Goal: Submit feedback/report problem: Provide input to the site owners about the experience or issues

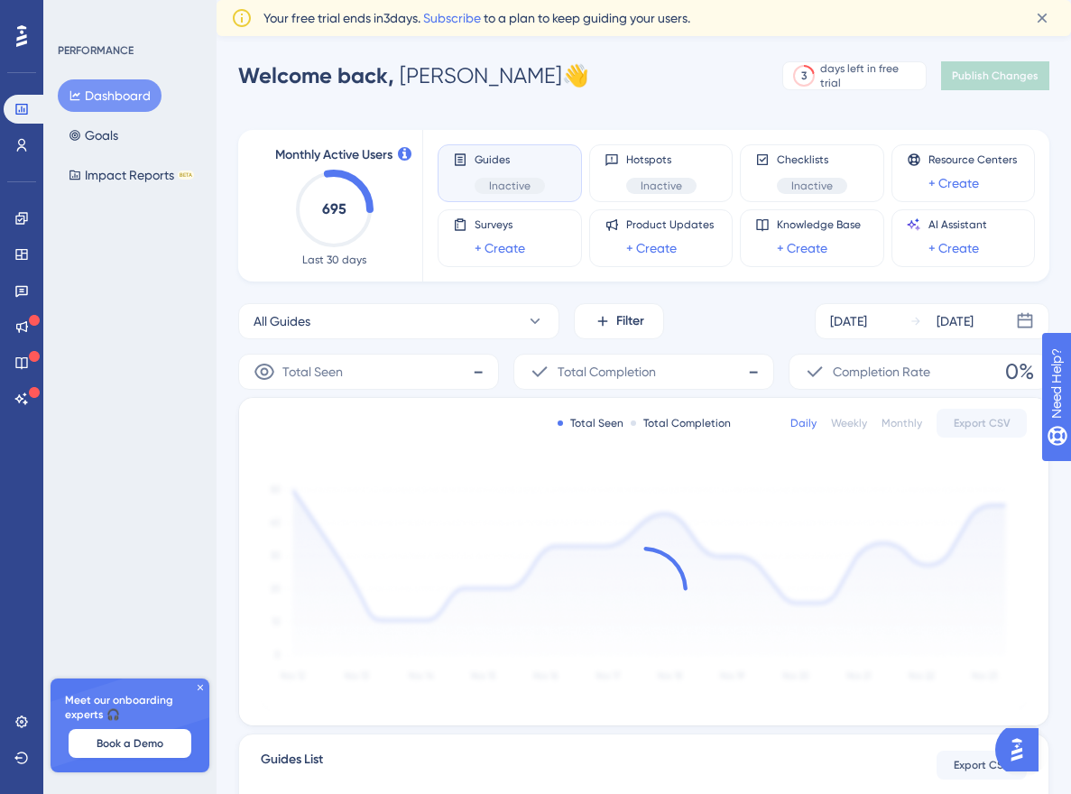
click at [200, 690] on icon at bounding box center [200, 687] width 11 height 11
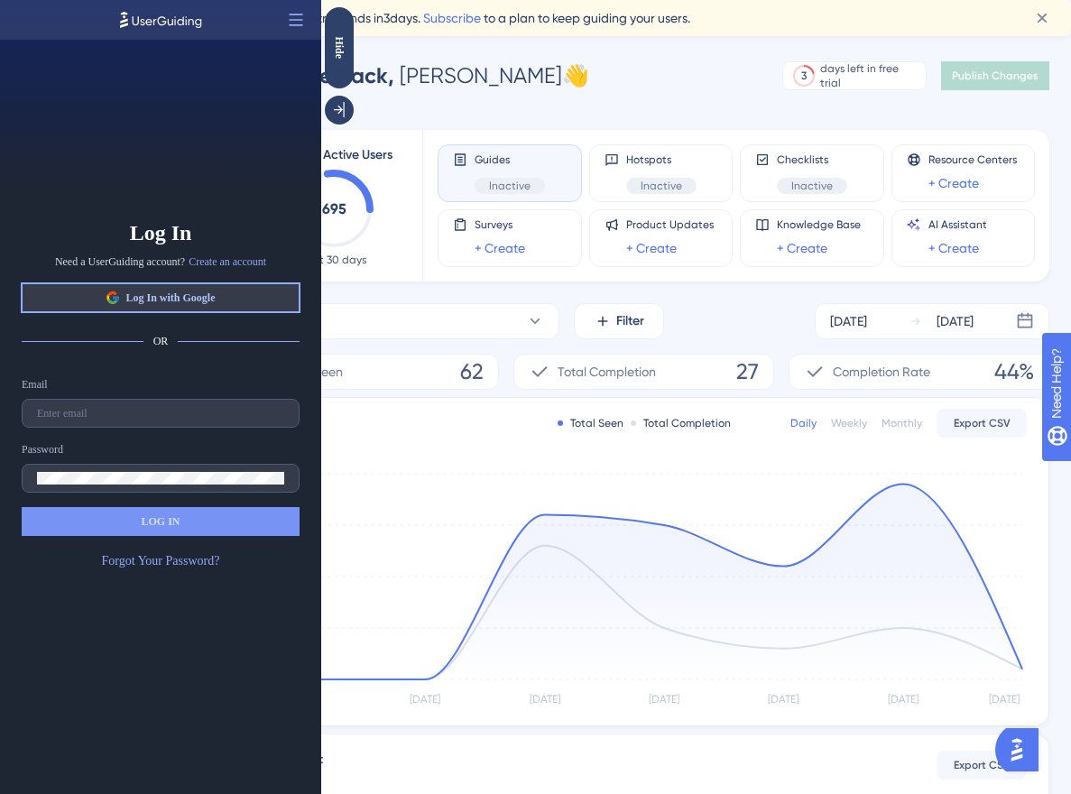
click at [243, 306] on button "Log In with Google" at bounding box center [161, 297] width 278 height 29
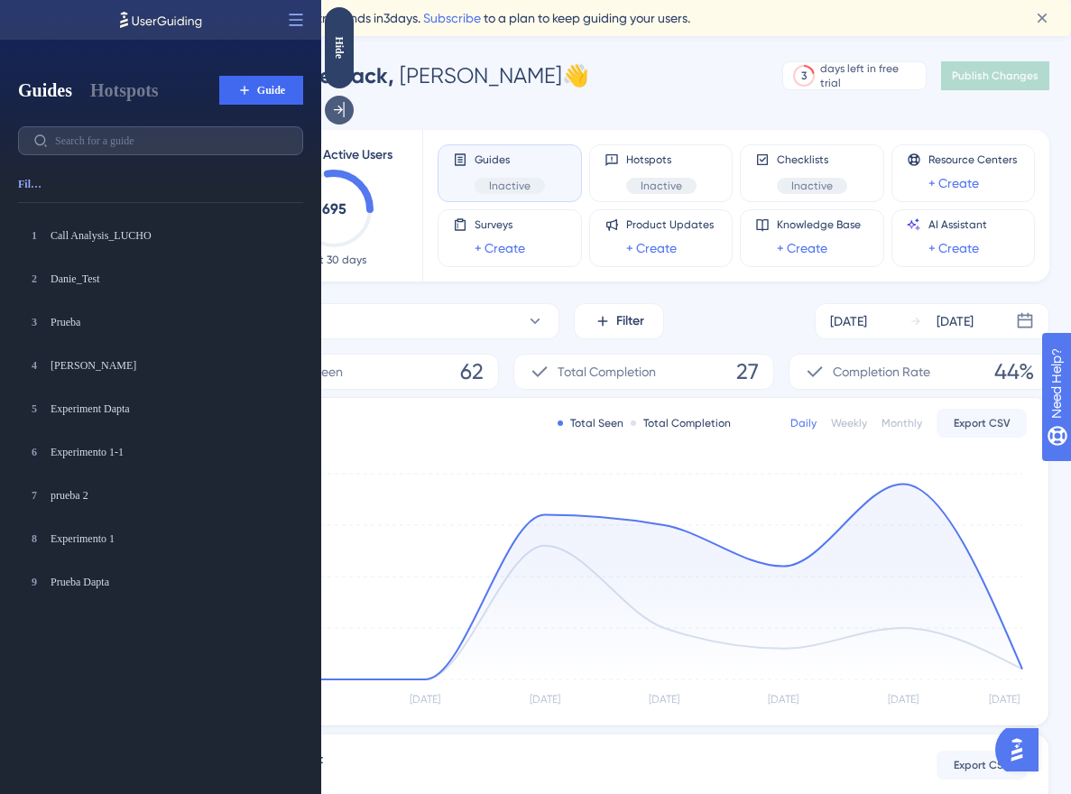
click at [334, 119] on div at bounding box center [339, 110] width 29 height 29
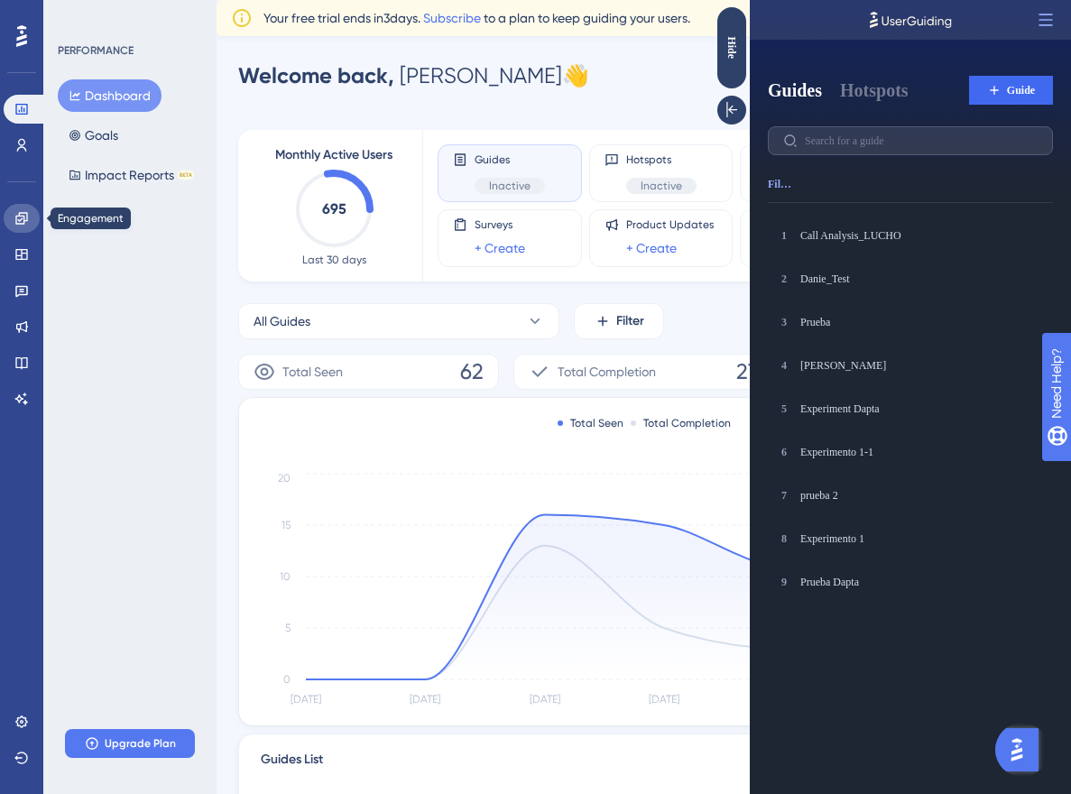
click at [23, 222] on icon at bounding box center [21, 218] width 12 height 12
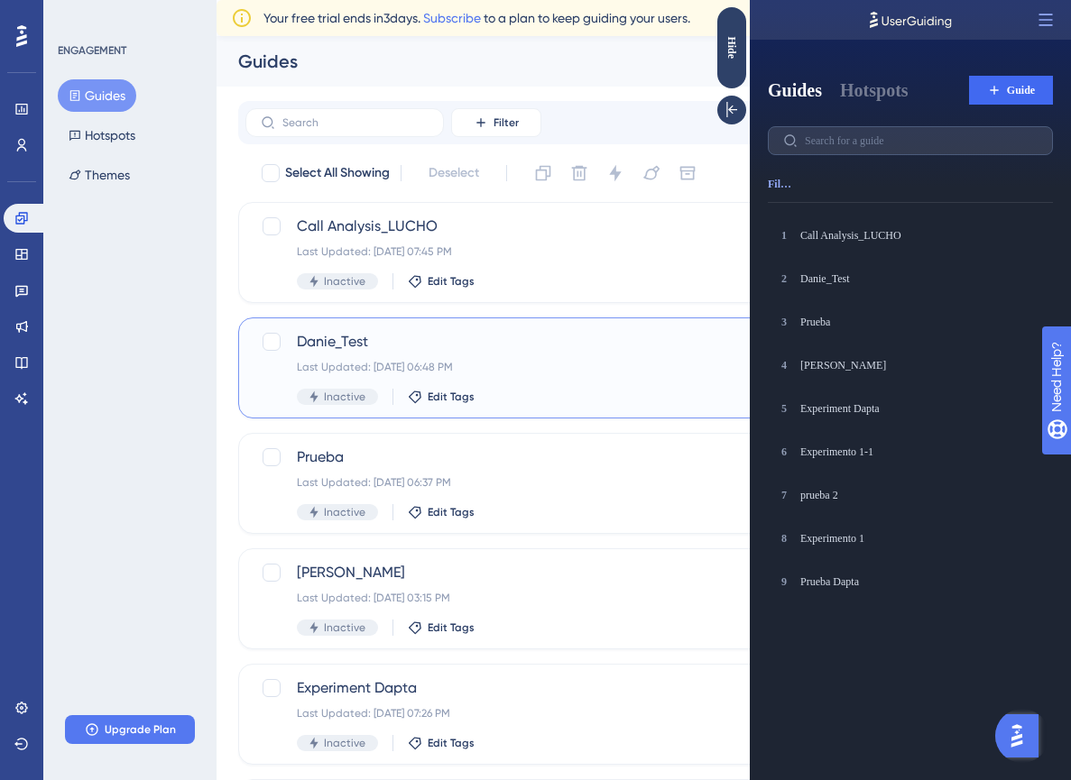
click at [485, 371] on div "Last Updated: [DATE] 06:48 PM" at bounding box center [571, 367] width 549 height 14
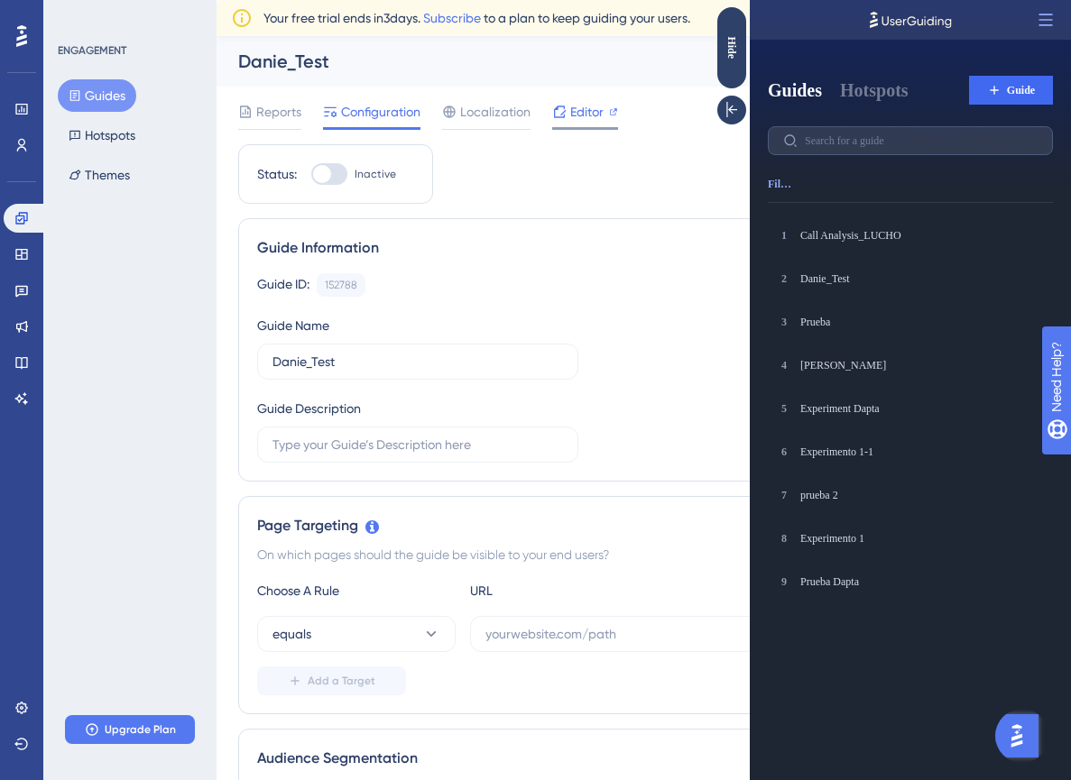
click at [552, 105] on icon at bounding box center [559, 112] width 14 height 14
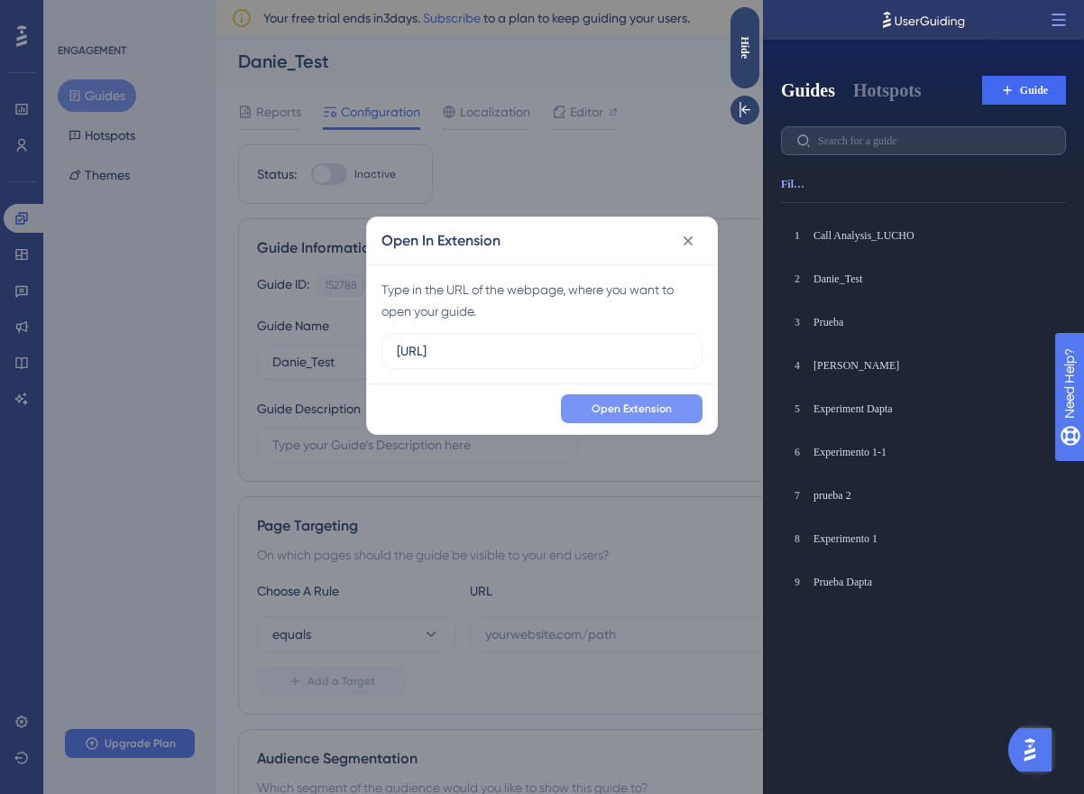
click at [651, 407] on span "Open Extension" at bounding box center [632, 408] width 80 height 14
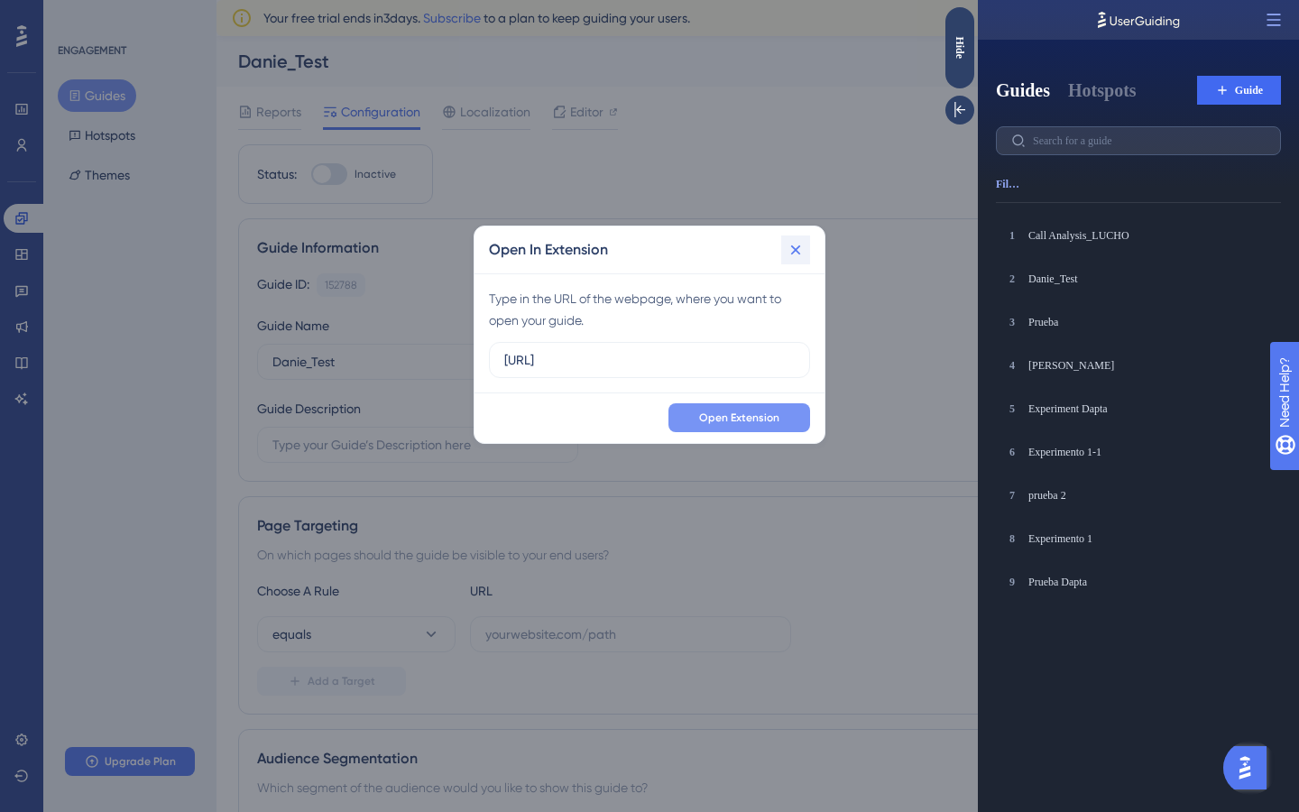
click at [797, 244] on icon at bounding box center [795, 250] width 18 height 18
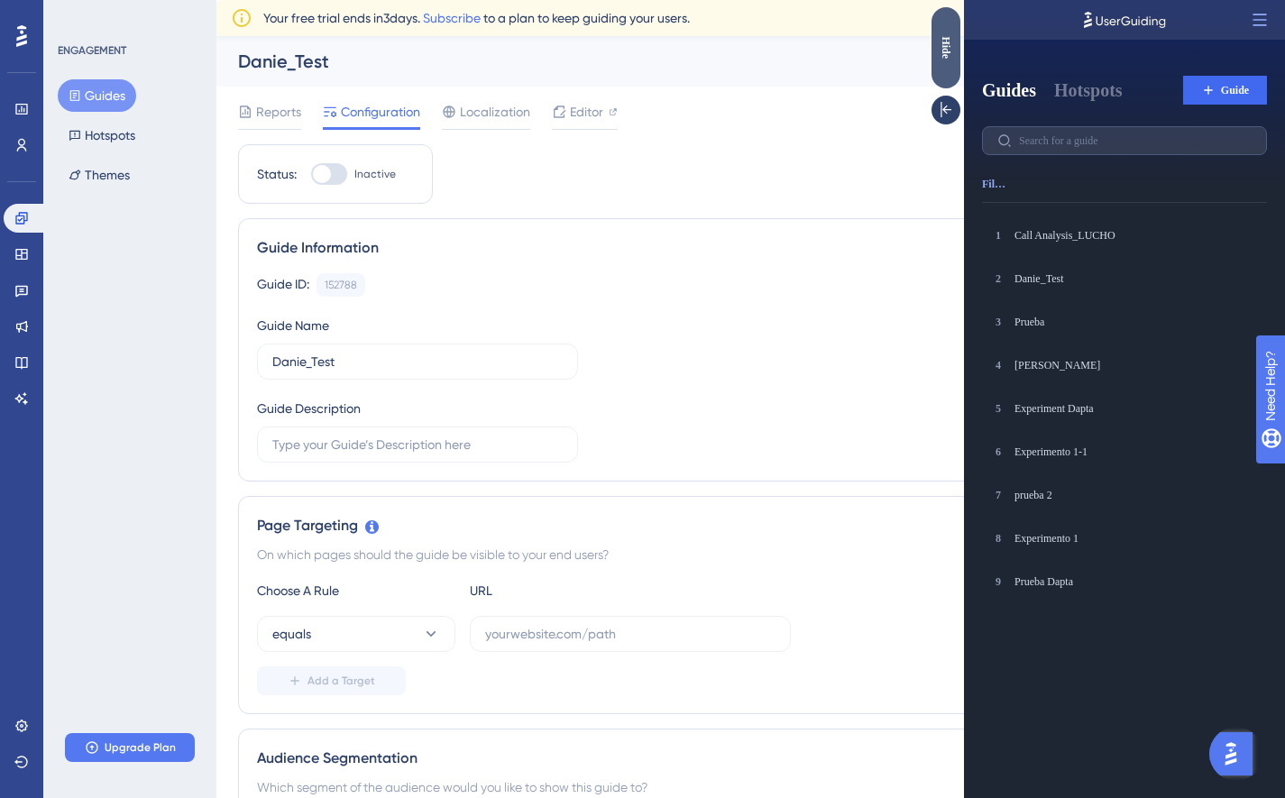
click at [942, 54] on div "Hide" at bounding box center [946, 47] width 29 height 23
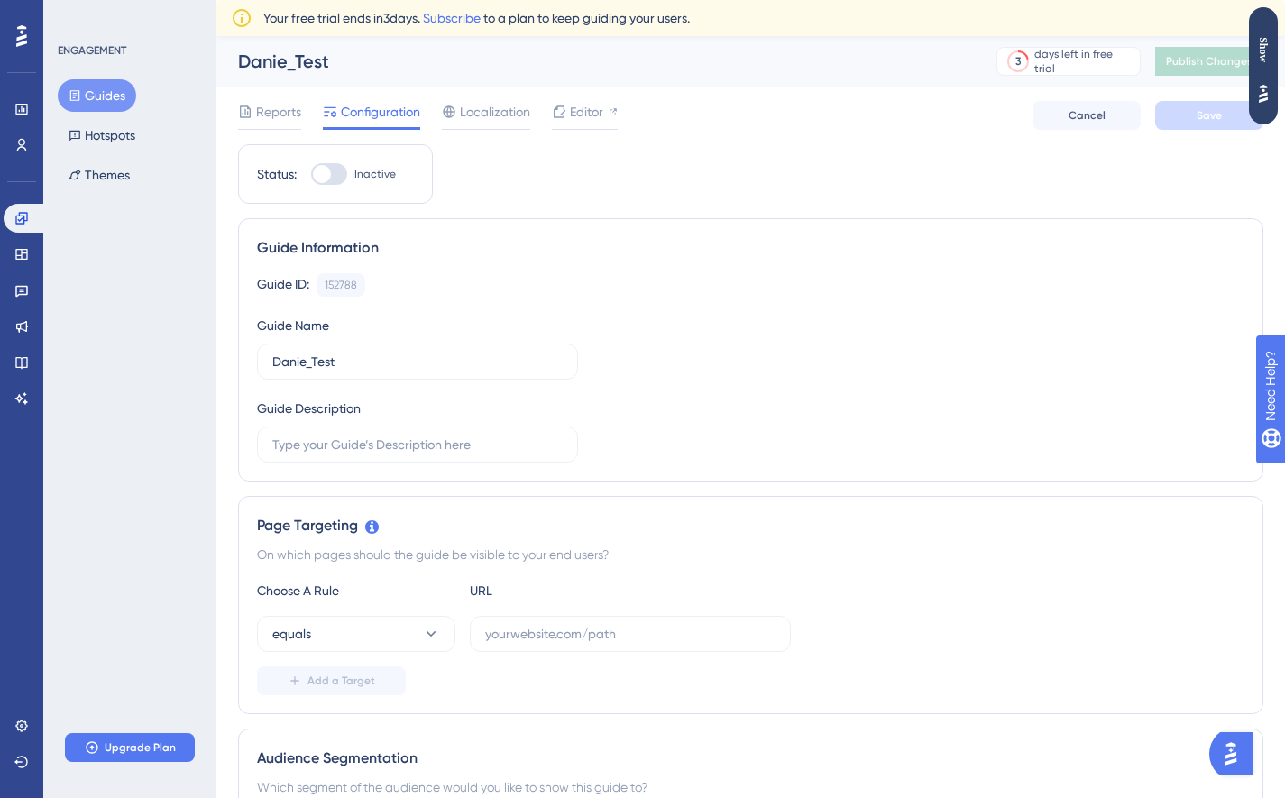
click at [1083, 762] on div at bounding box center [1236, 753] width 54 height 43
click at [1083, 759] on img "Open AI Assistant Launcher" at bounding box center [1231, 754] width 32 height 32
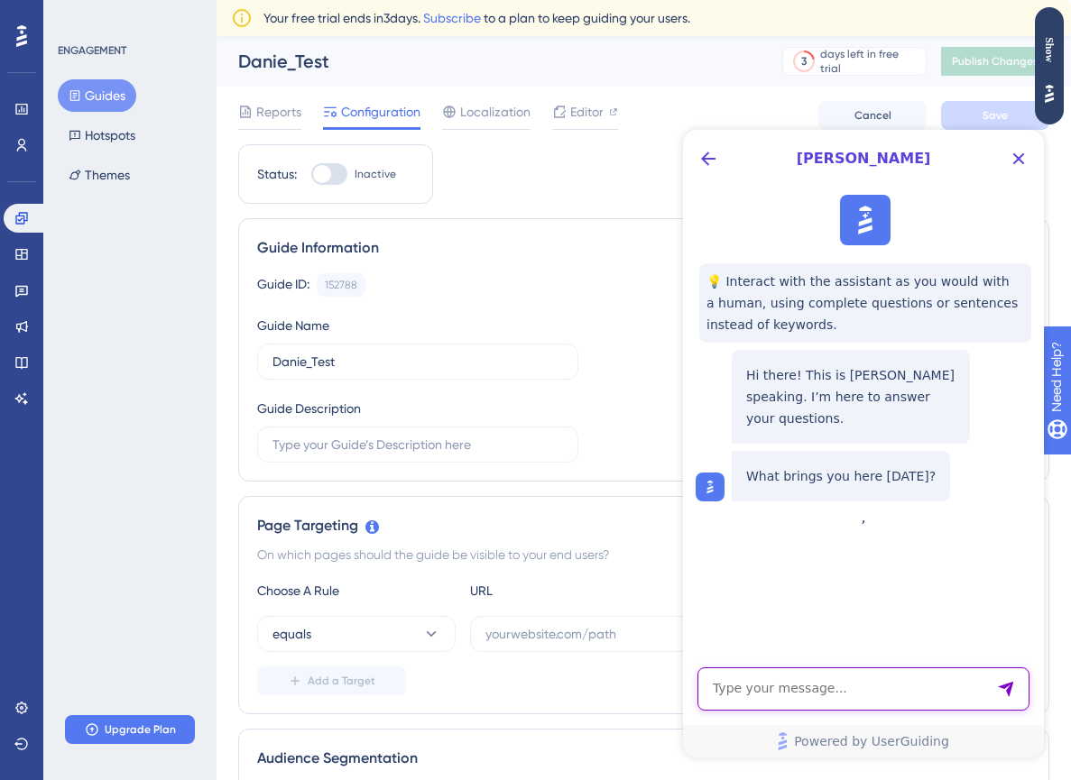
click at [809, 684] on textarea "AI Assistant Text Input" at bounding box center [863, 688] width 332 height 43
paste textarea "Hi [PERSON_NAME], I hope you’re doing well. I want to report an issue I’m havin…"
type textarea "Hi [PERSON_NAME], I hope you’re doing well. I want to report an issue I’m havin…"
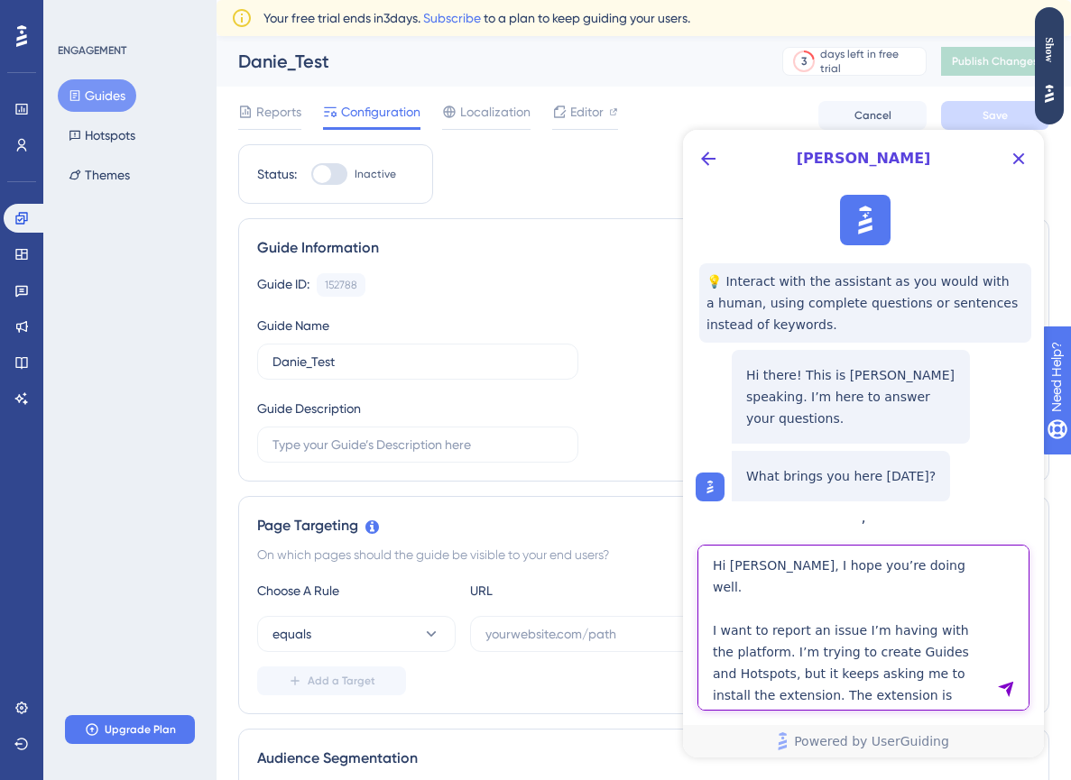
drag, startPoint x: 906, startPoint y: 681, endPoint x: 691, endPoint y: 511, distance: 274.2
click at [691, 511] on div "[PERSON_NAME] 💡 Interact with the assistant as you would with a human, using co…" at bounding box center [863, 444] width 361 height 628
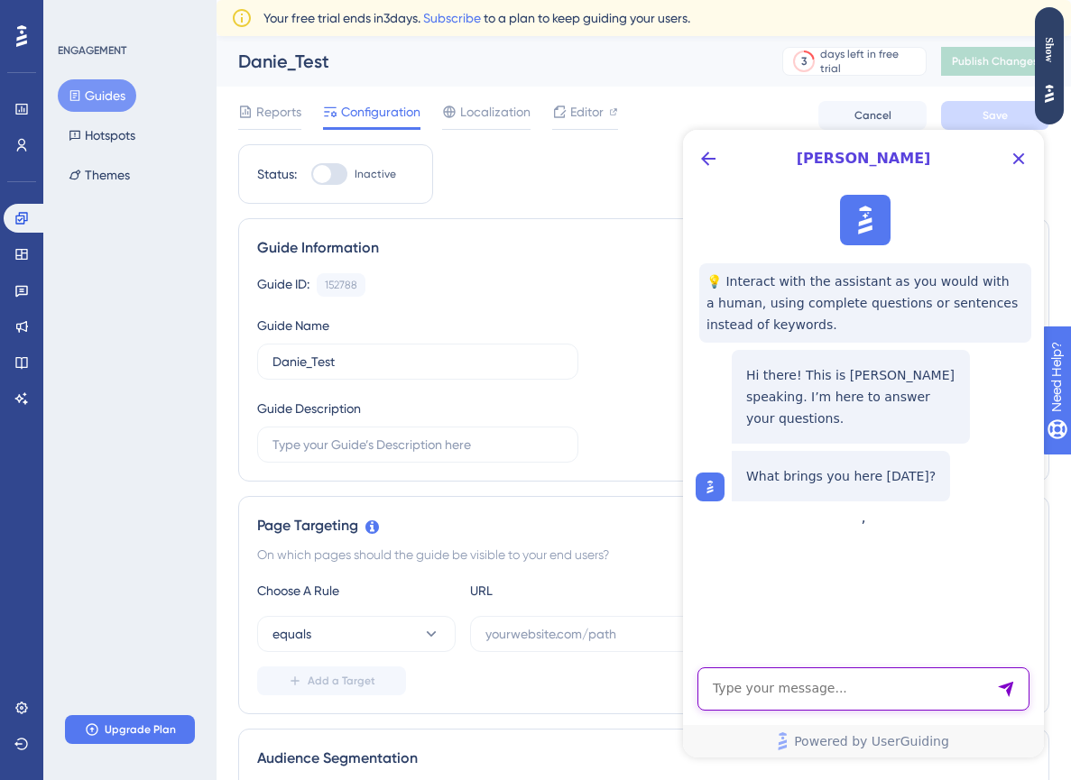
click at [943, 671] on textarea "AI Assistant Text Input" at bounding box center [863, 688] width 332 height 43
click at [754, 683] on textarea "AI Assistant Text Input" at bounding box center [863, 688] width 332 height 43
paste textarea "Screenshot [DATE] 09.20.28"
type textarea "Screenshot [DATE] 09.20.28"
drag, startPoint x: 967, startPoint y: 688, endPoint x: 674, endPoint y: 688, distance: 293.1
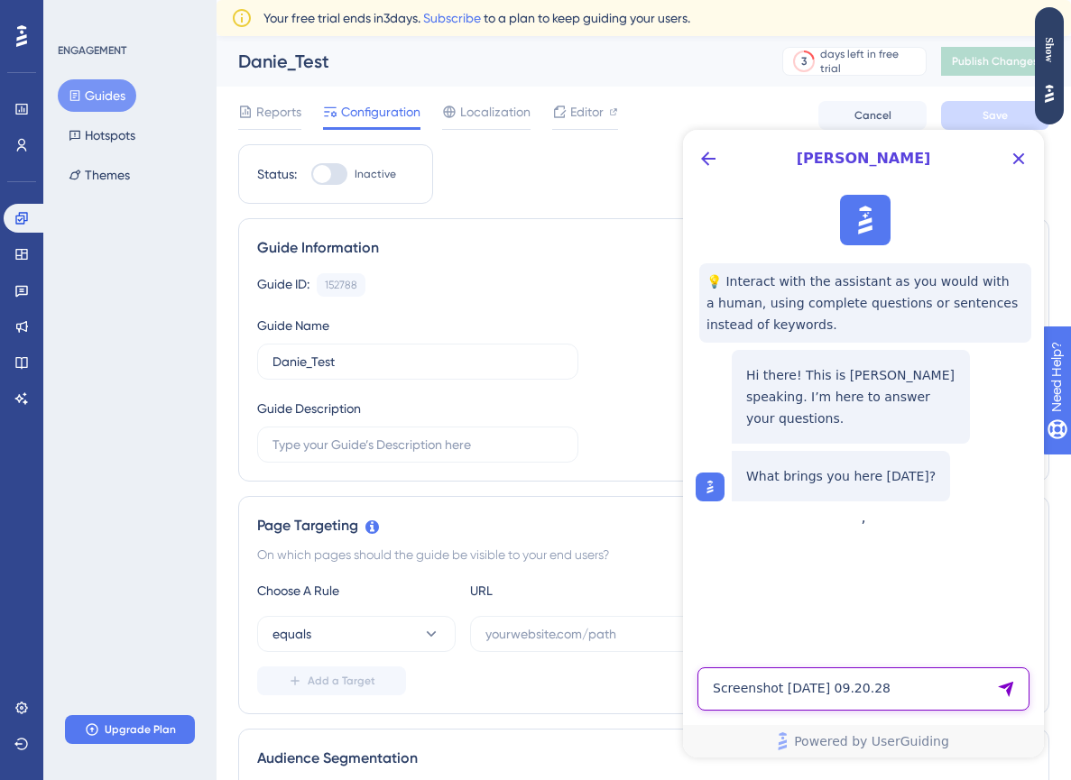
click at [683, 688] on html "[PERSON_NAME] 💡 Interact with the assistant as you would with a human, using co…" at bounding box center [863, 444] width 361 height 628
click at [790, 694] on textarea "AI Assistant Text Input" at bounding box center [863, 688] width 332 height 43
paste textarea "Hey [PERSON_NAME]! 👋 I’m having trouble with the platform. I’m trying to create…"
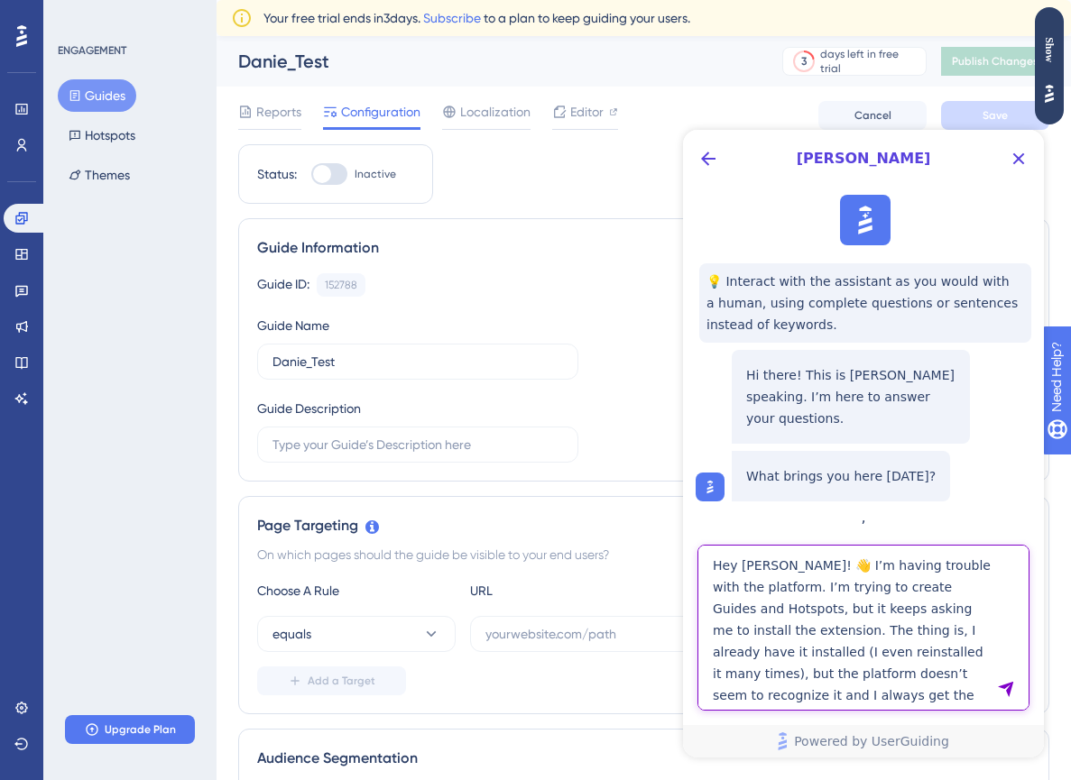
drag, startPoint x: 736, startPoint y: 565, endPoint x: 721, endPoint y: 565, distance: 14.4
click at [721, 565] on textarea "Hey [PERSON_NAME]! 👋 I’m having trouble with the platform. I’m trying to create…" at bounding box center [863, 628] width 332 height 166
click at [790, 561] on textarea "Hiii [PERSON_NAME]! 👋 I’m having trouble with the platform. I’m trying to creat…" at bounding box center [863, 628] width 332 height 166
drag, startPoint x: 815, startPoint y: 556, endPoint x: 714, endPoint y: 556, distance: 101.0
click at [714, 556] on textarea "Hiii [PERSON_NAME]! I’m having trouble with the platform. I’m trying to create …" at bounding box center [863, 628] width 332 height 166
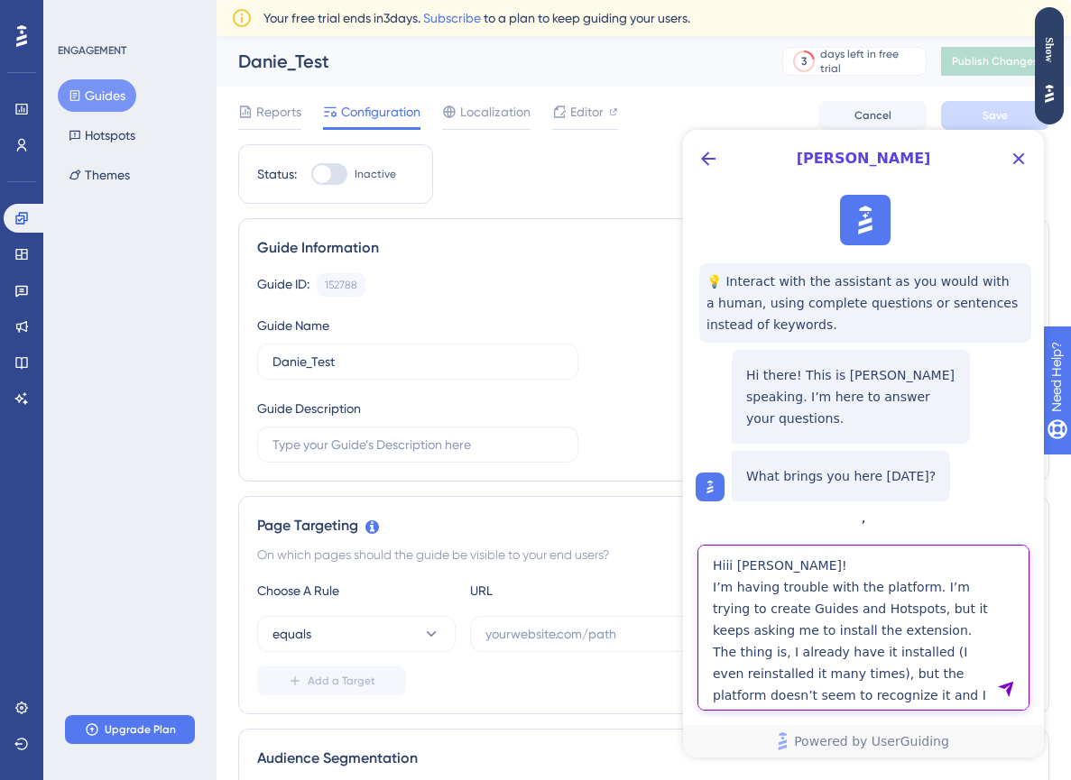
paste textarea "[PERSON_NAME], I hope you’re doing well."
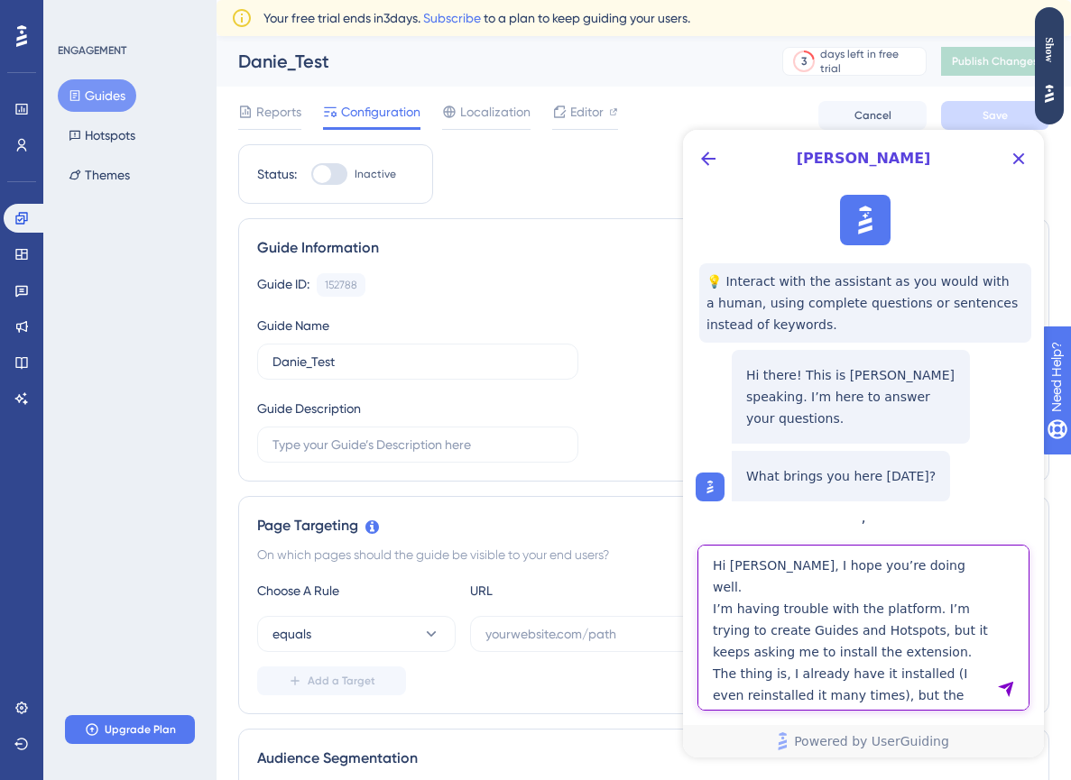
type textarea "Hi [PERSON_NAME], I hope you’re doing well. I’m having trouble with the platfor…"
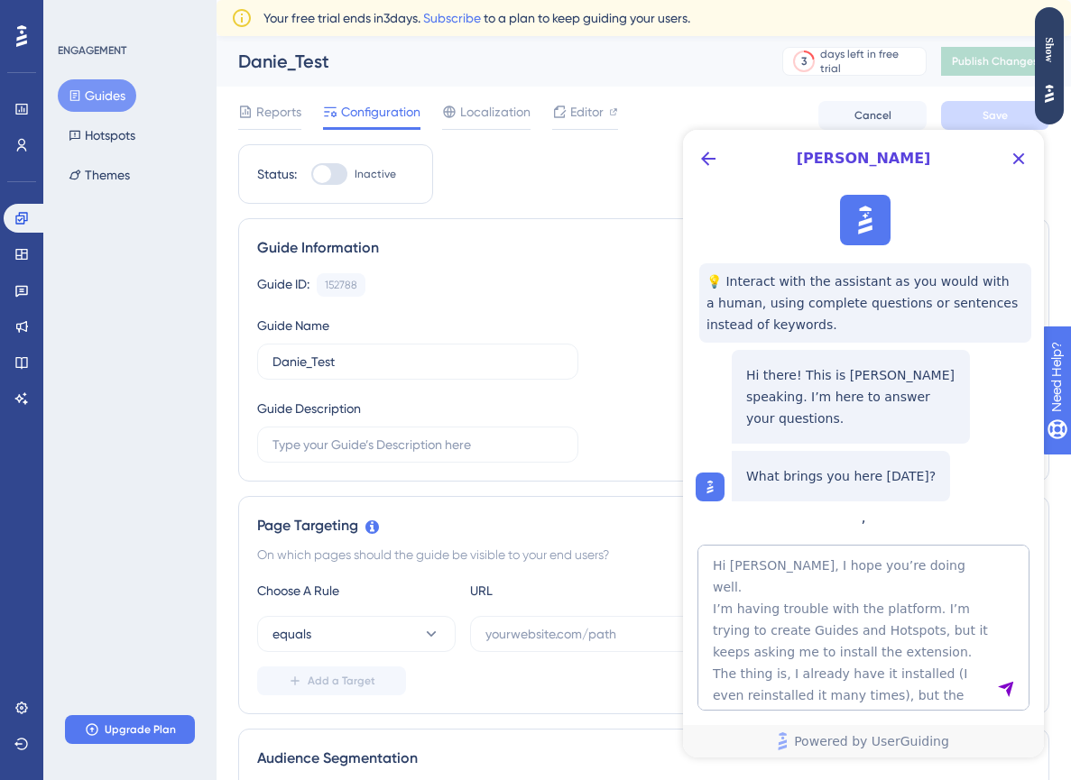
click at [1004, 688] on icon "Send Message" at bounding box center [1004, 689] width 15 height 15
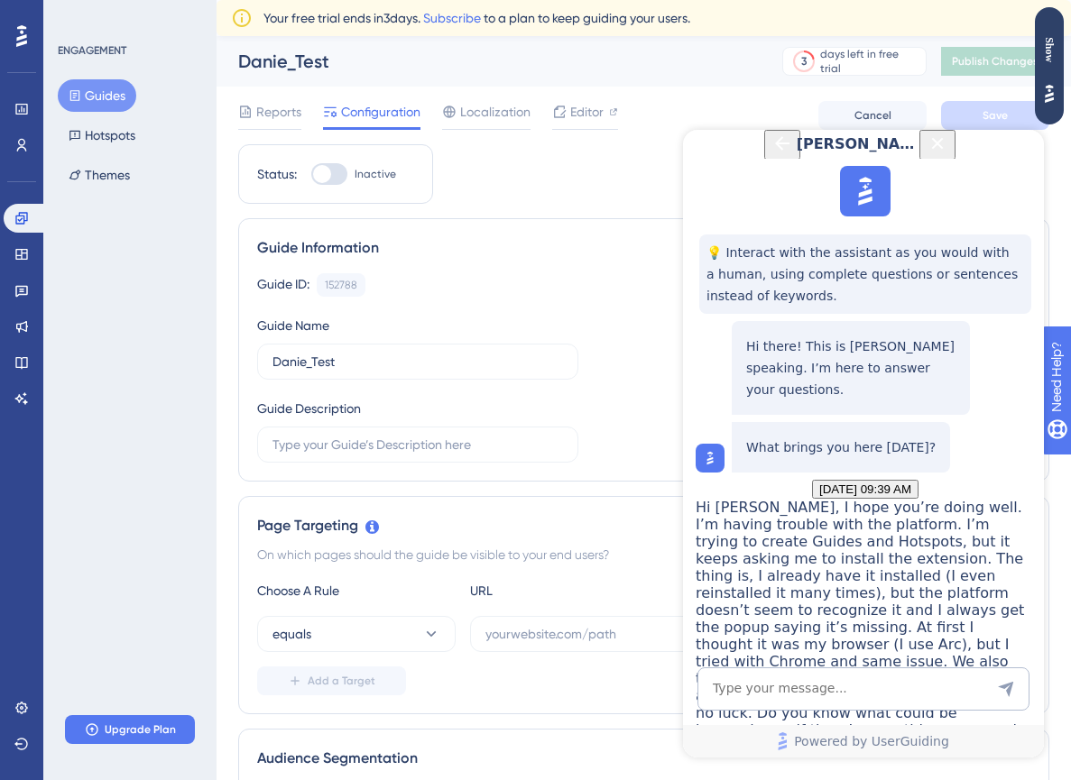
scroll to position [759, 0]
drag, startPoint x: 745, startPoint y: 306, endPoint x: 973, endPoint y: 597, distance: 370.0
copy div "Hi there, thanks for reaching out. Even though you’ve reinstalled the extension…"
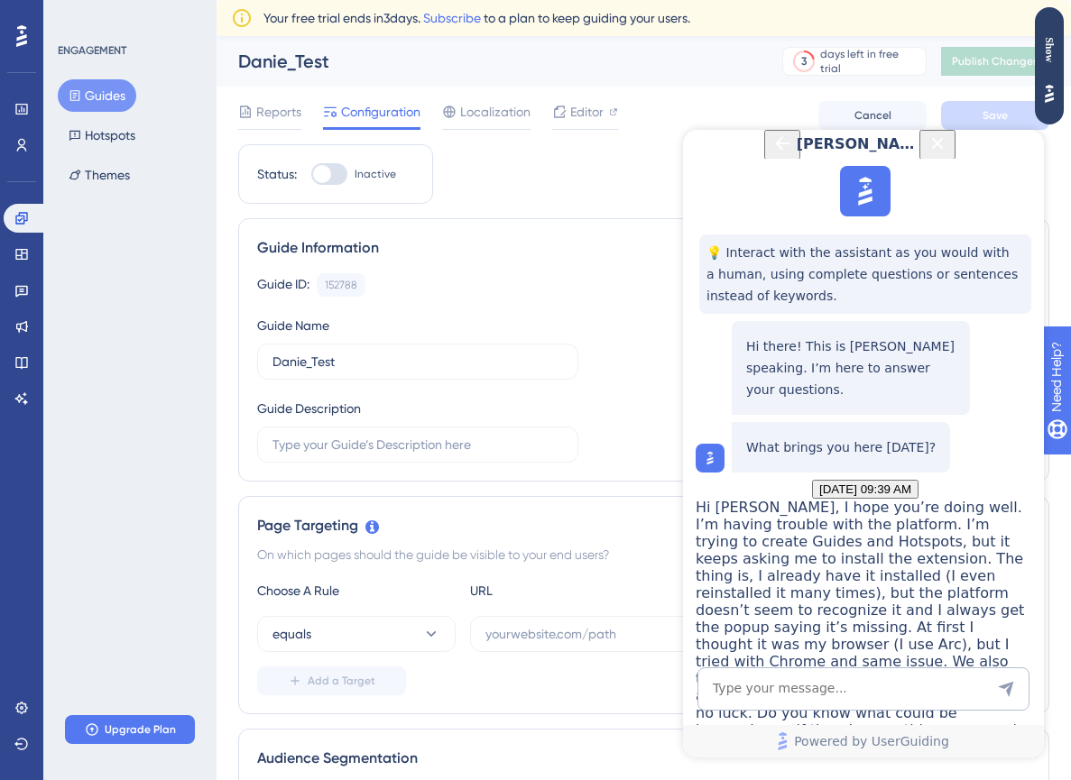
click at [802, 686] on textarea "AI Assistant Text Input" at bounding box center [863, 688] width 332 height 43
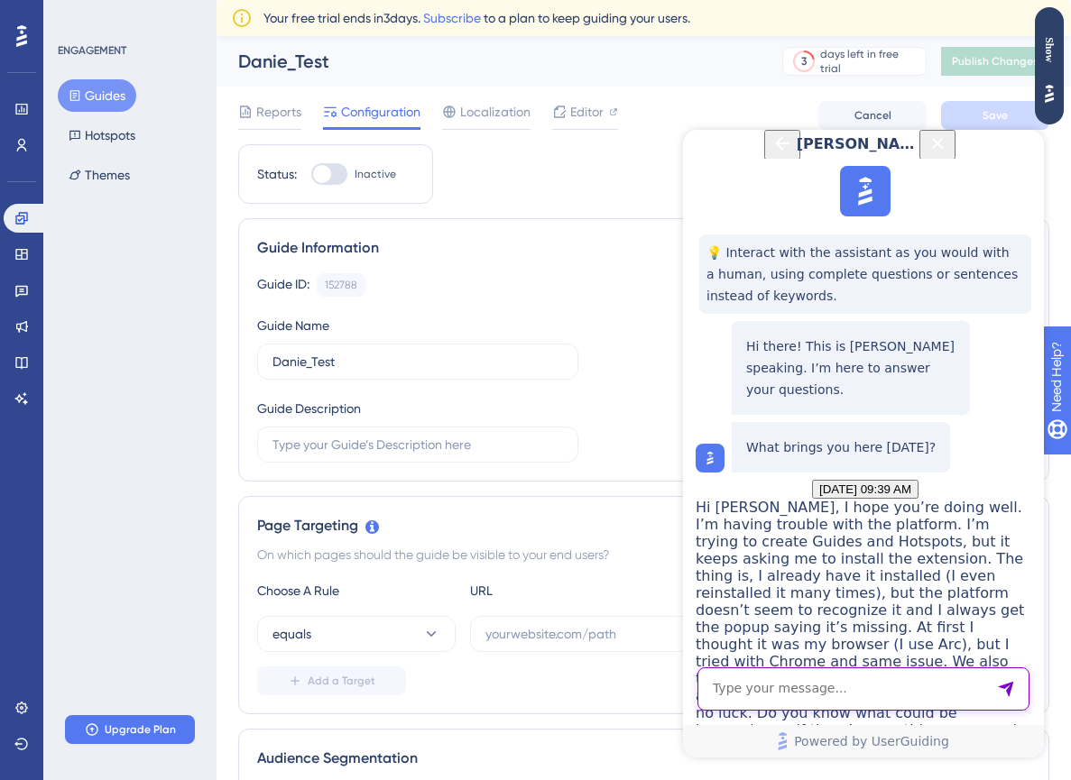
paste textarea "Yes, everything is in order. My extension and configuration are fine — the dev …"
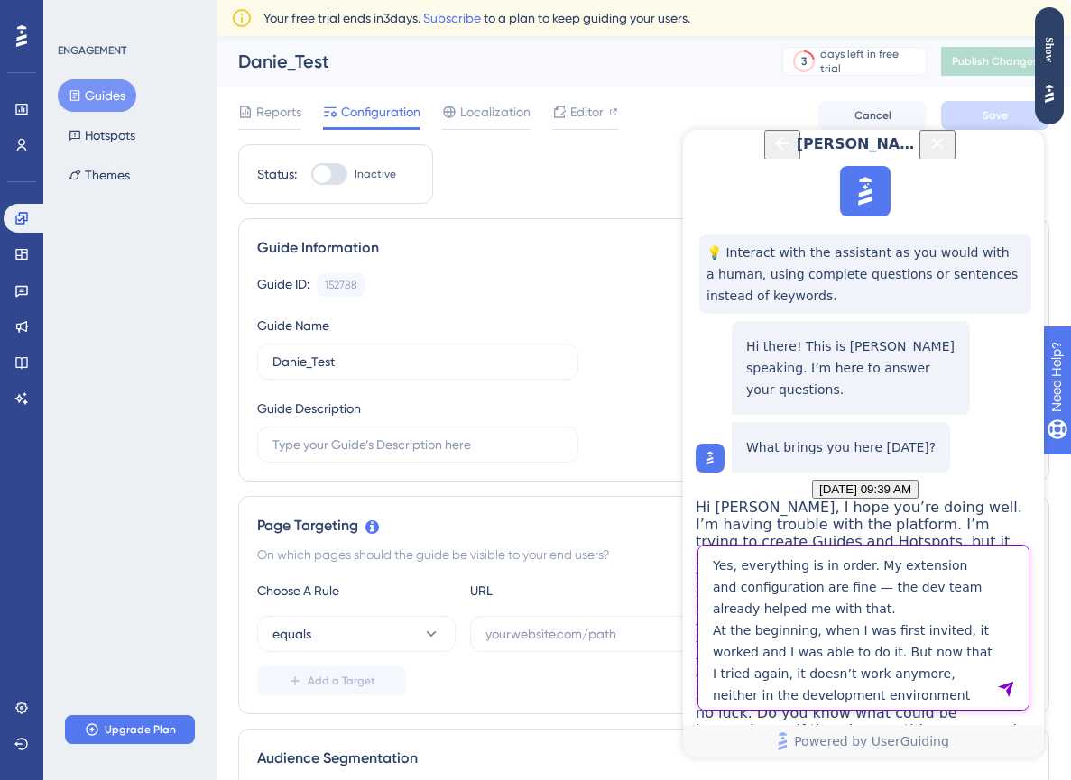
scroll to position [14, 0]
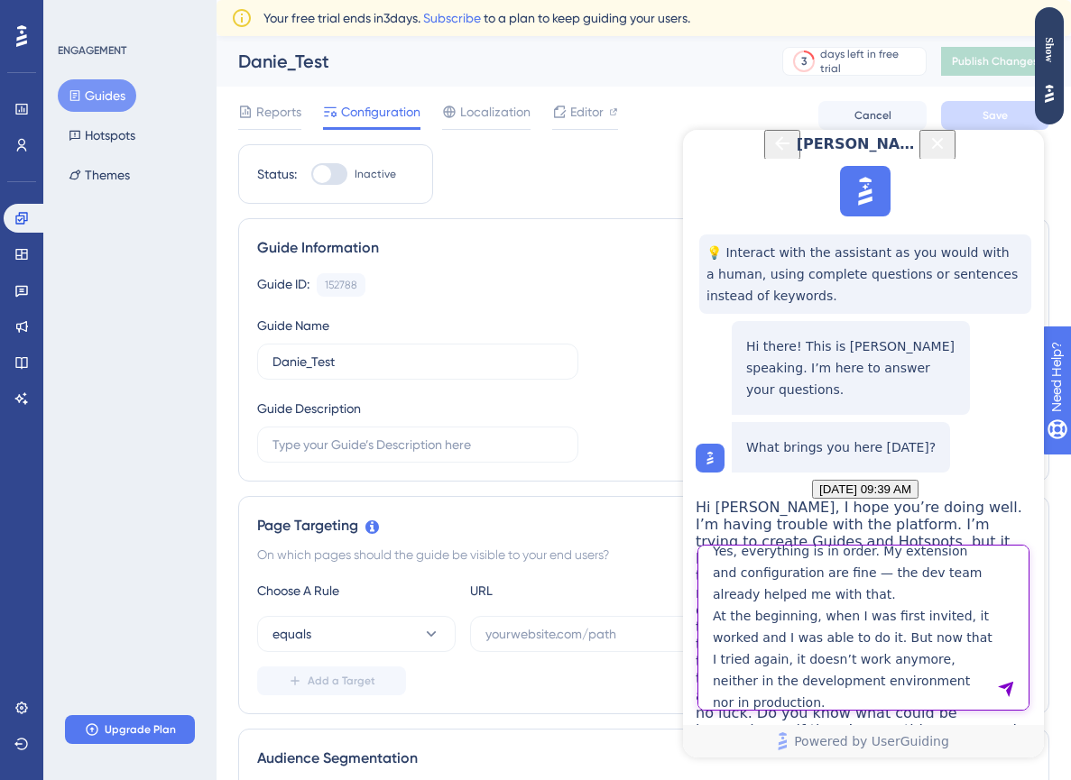
type textarea "Yes, everything is in order. My extension and configuration are fine — the dev …"
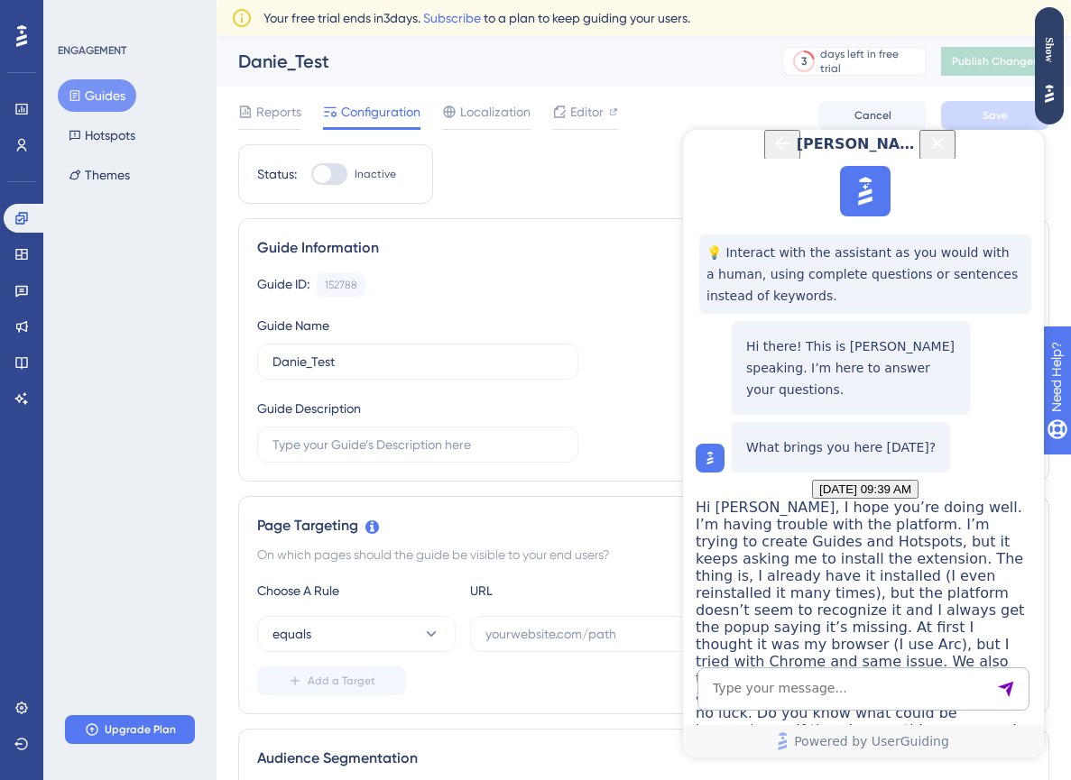
scroll to position [1406, 0]
drag, startPoint x: 743, startPoint y: 266, endPoint x: 984, endPoint y: 577, distance: 393.4
copy p "It sounds like your current configuration hasn’t changed since you were invited…"
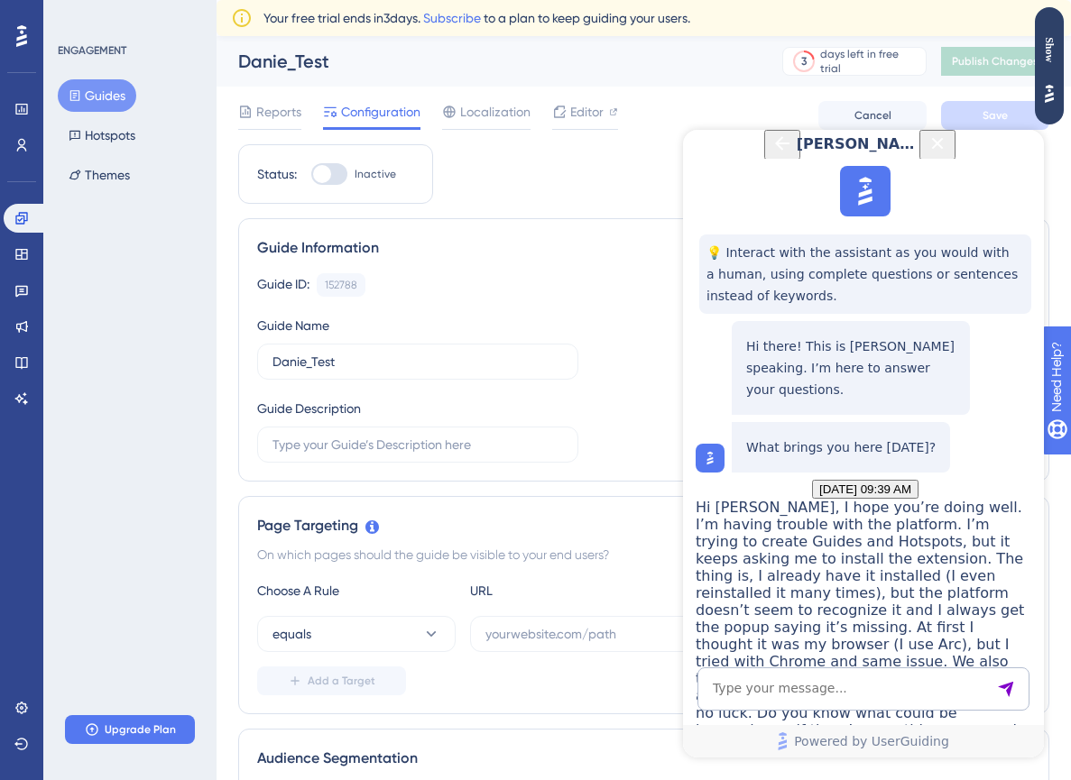
scroll to position [363, 0]
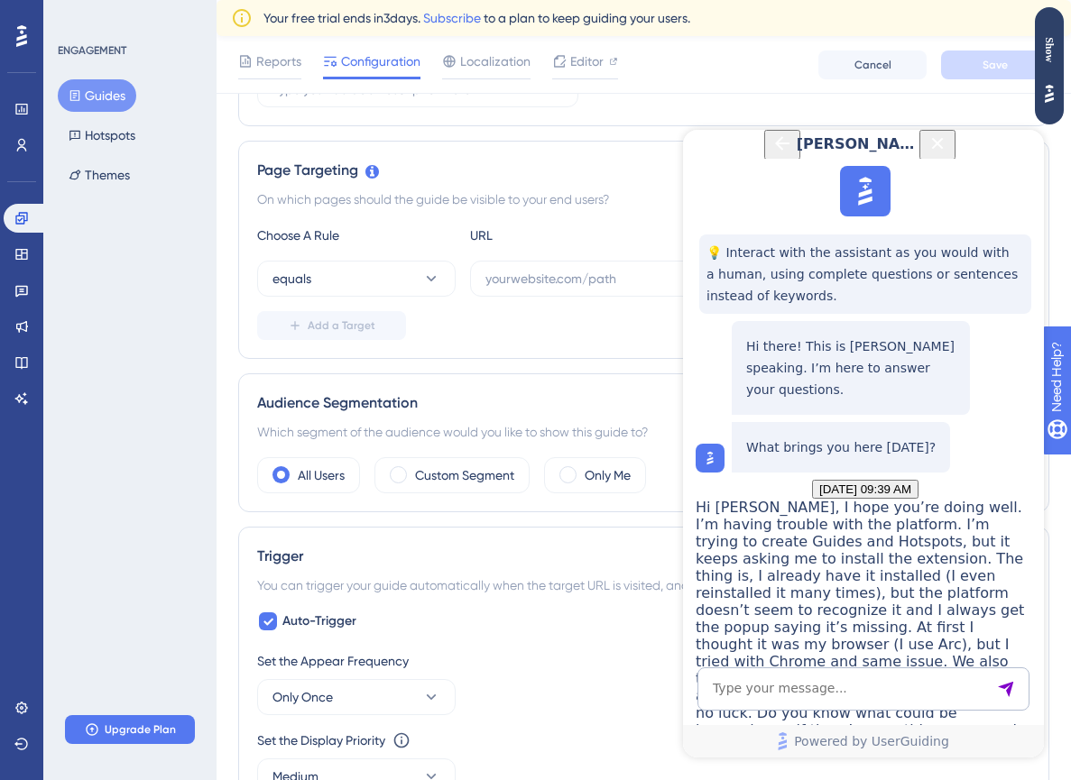
click at [943, 149] on icon "Close Button" at bounding box center [938, 143] width 12 height 12
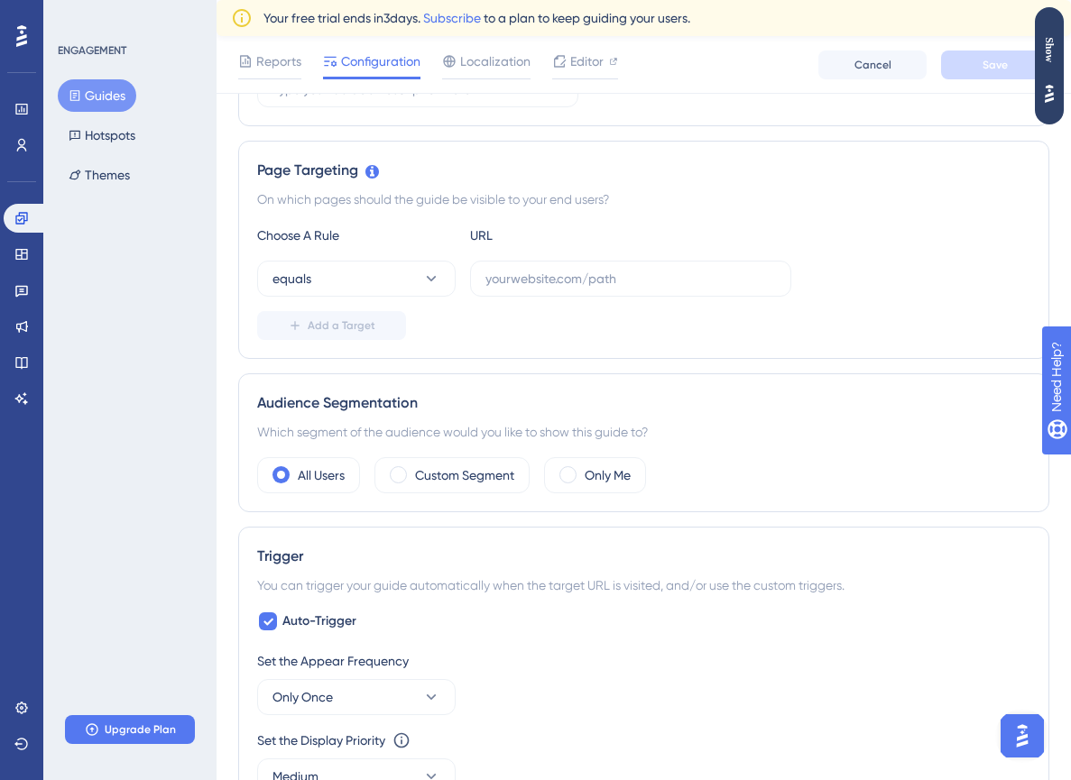
scroll to position [0, 0]
click at [1021, 735] on img "Open AI Assistant Launcher" at bounding box center [1022, 736] width 32 height 32
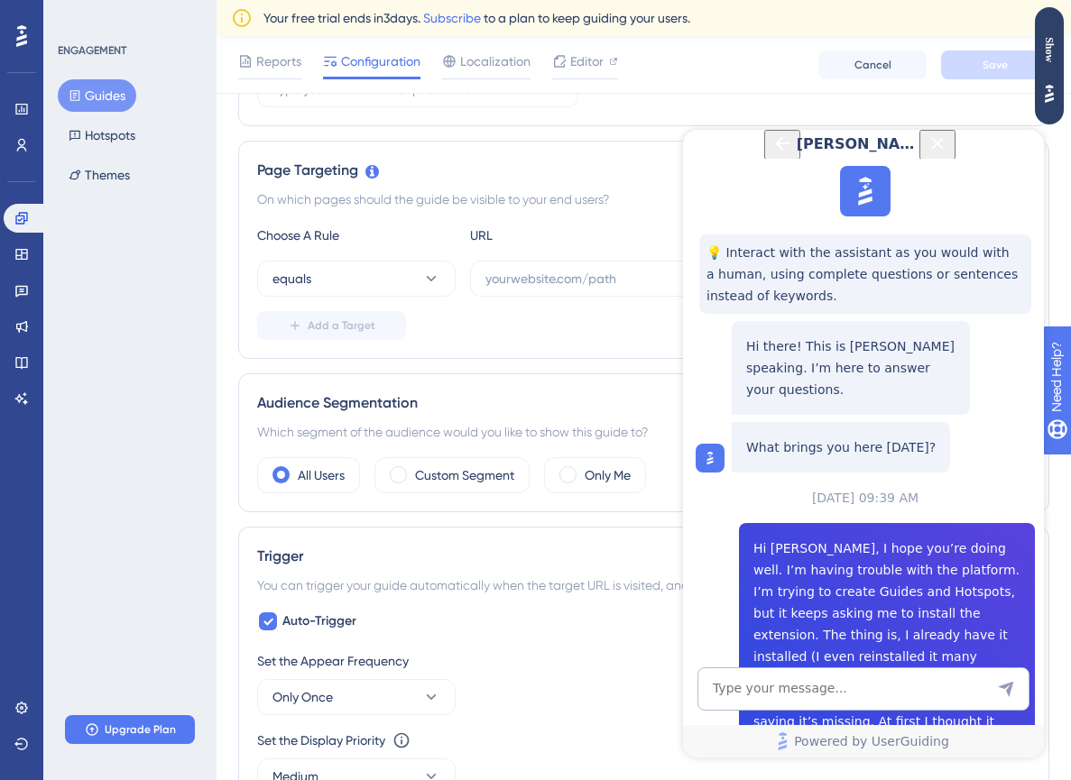
scroll to position [649, 0]
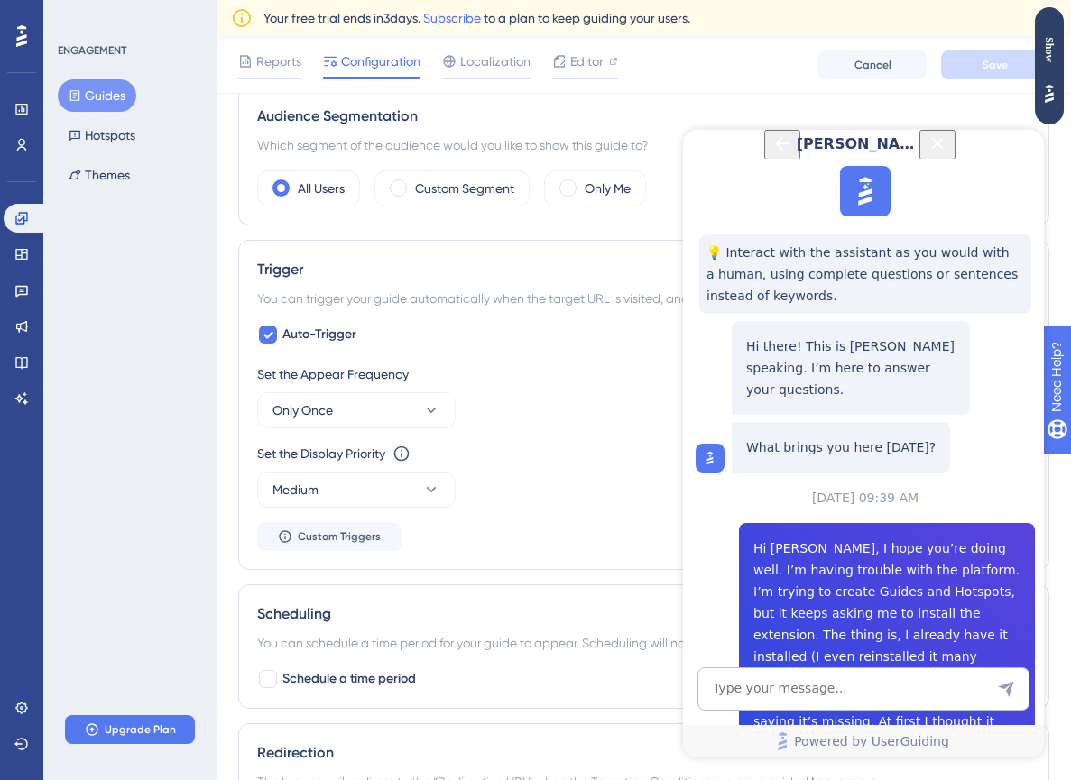
click at [955, 146] on button "Close Button" at bounding box center [937, 145] width 36 height 30
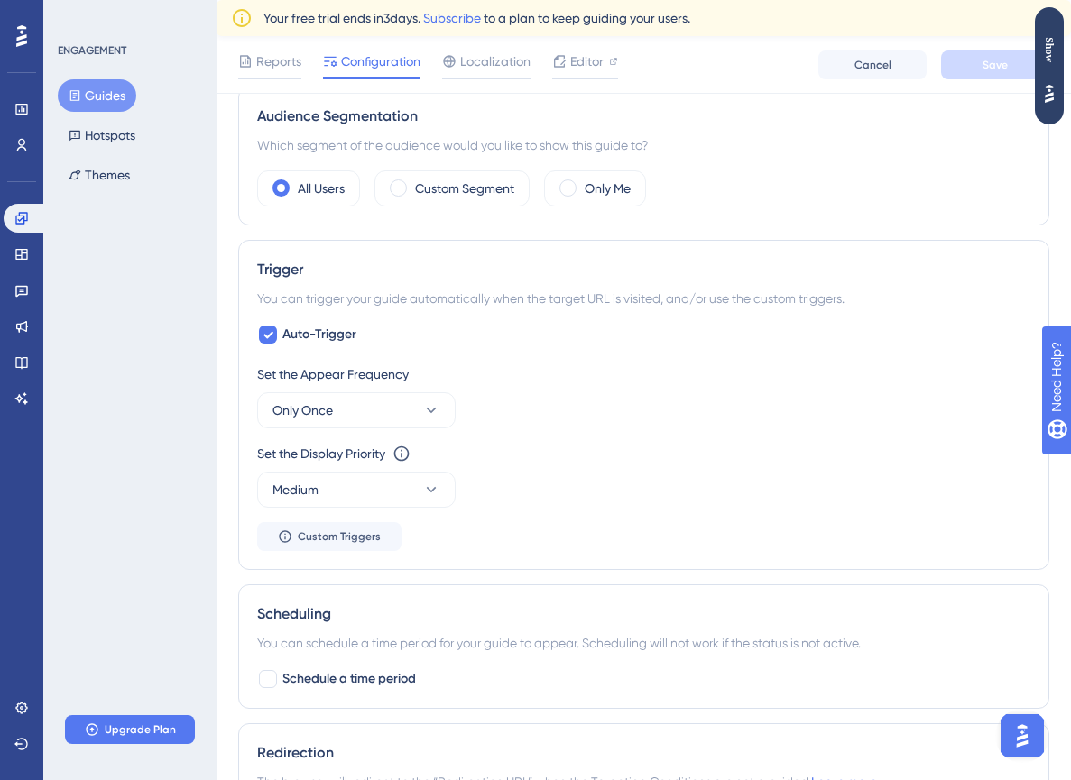
scroll to position [0, 0]
click at [1023, 728] on img "Open AI Assistant Launcher" at bounding box center [1022, 736] width 32 height 32
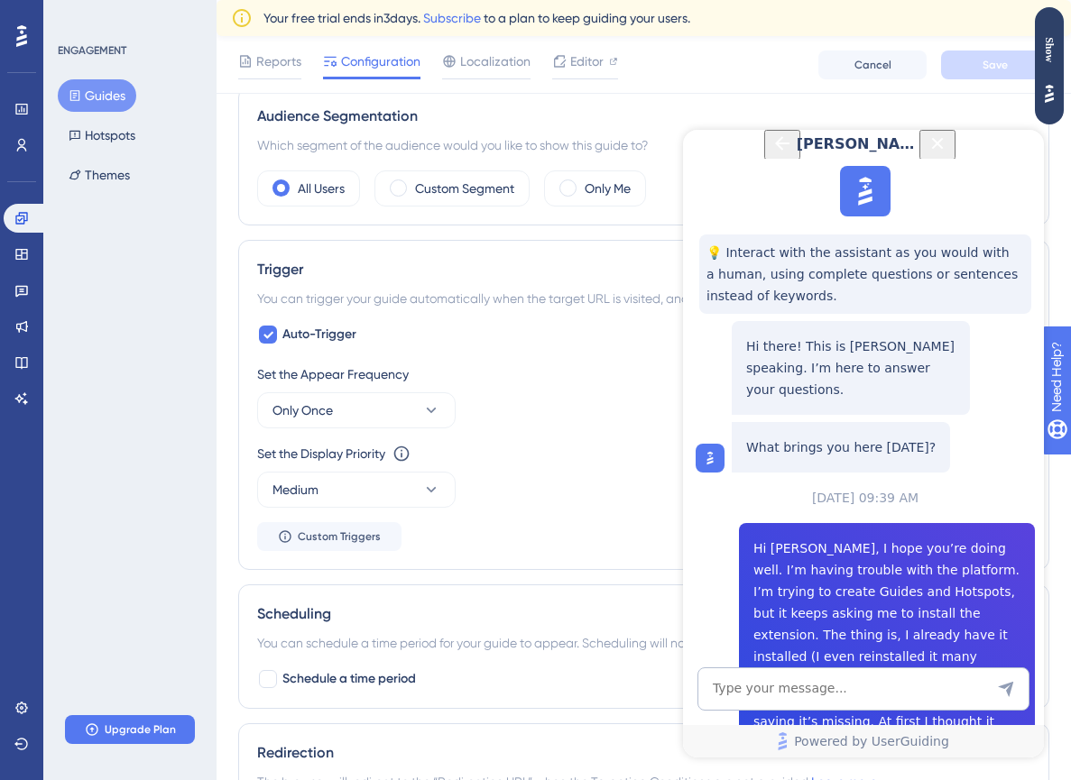
scroll to position [721, 0]
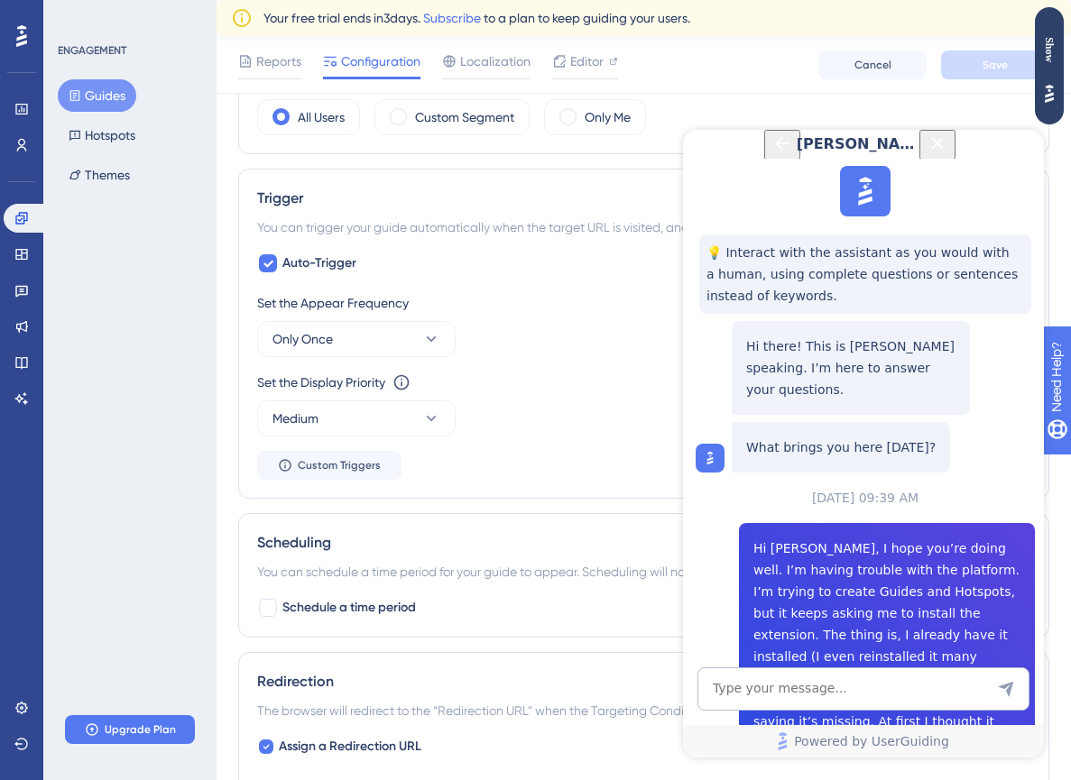
click at [943, 149] on icon "Close Button" at bounding box center [938, 143] width 12 height 12
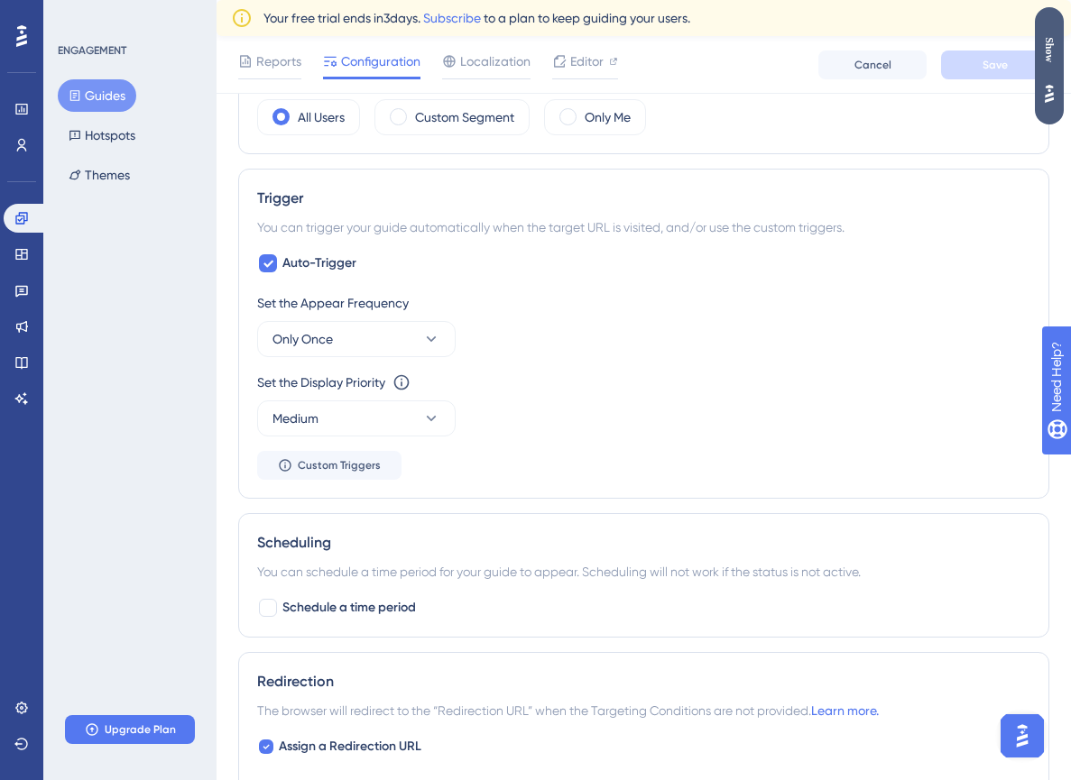
click at [1049, 49] on div "Show" at bounding box center [1048, 49] width 29 height 25
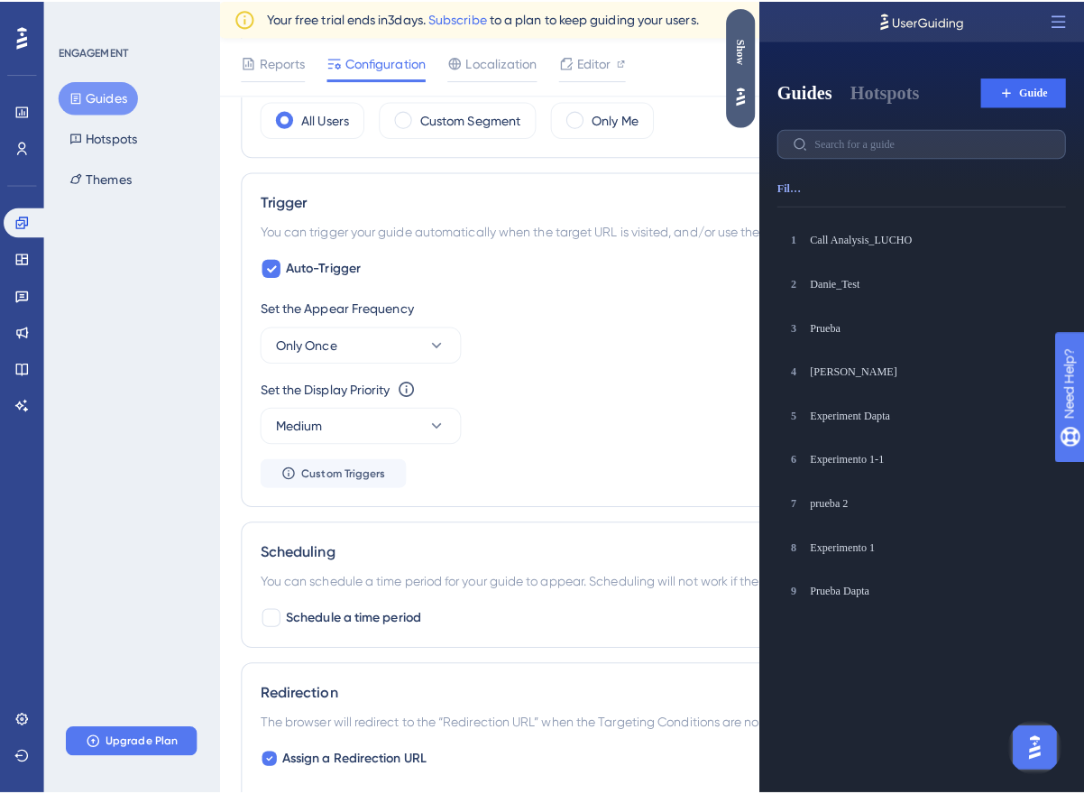
scroll to position [0, 0]
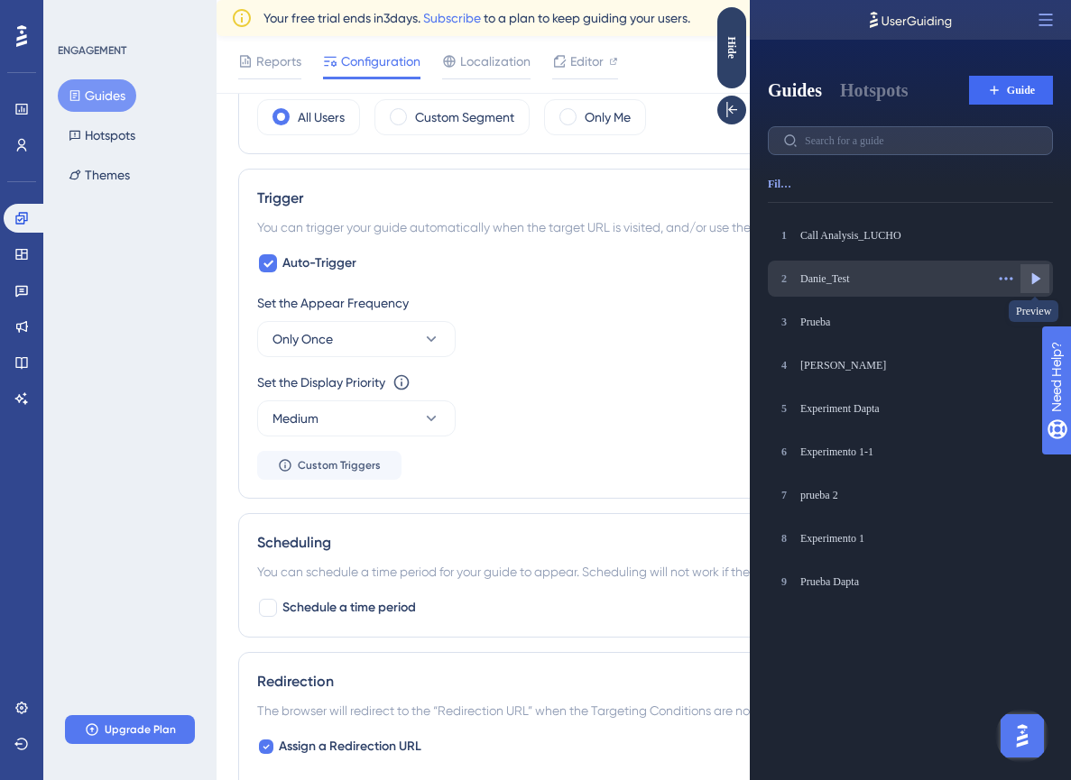
click at [1027, 275] on icon at bounding box center [1034, 279] width 18 height 18
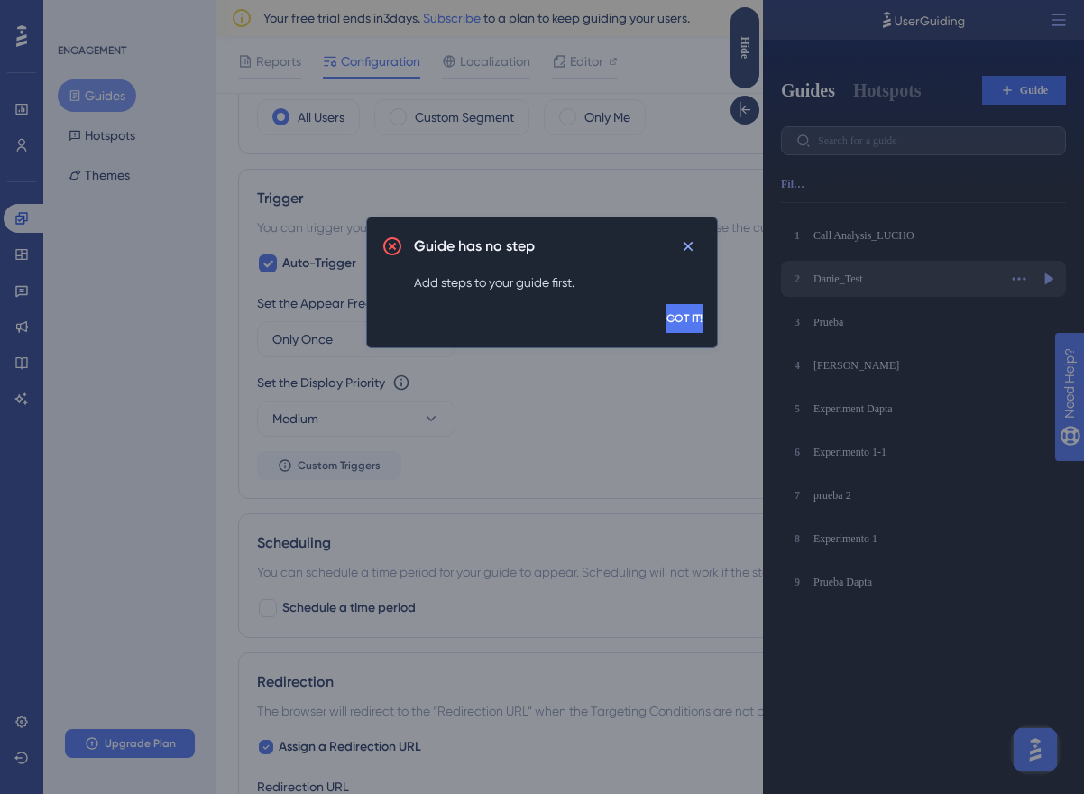
click at [666, 318] on span "GOT IT!" at bounding box center [684, 318] width 36 height 14
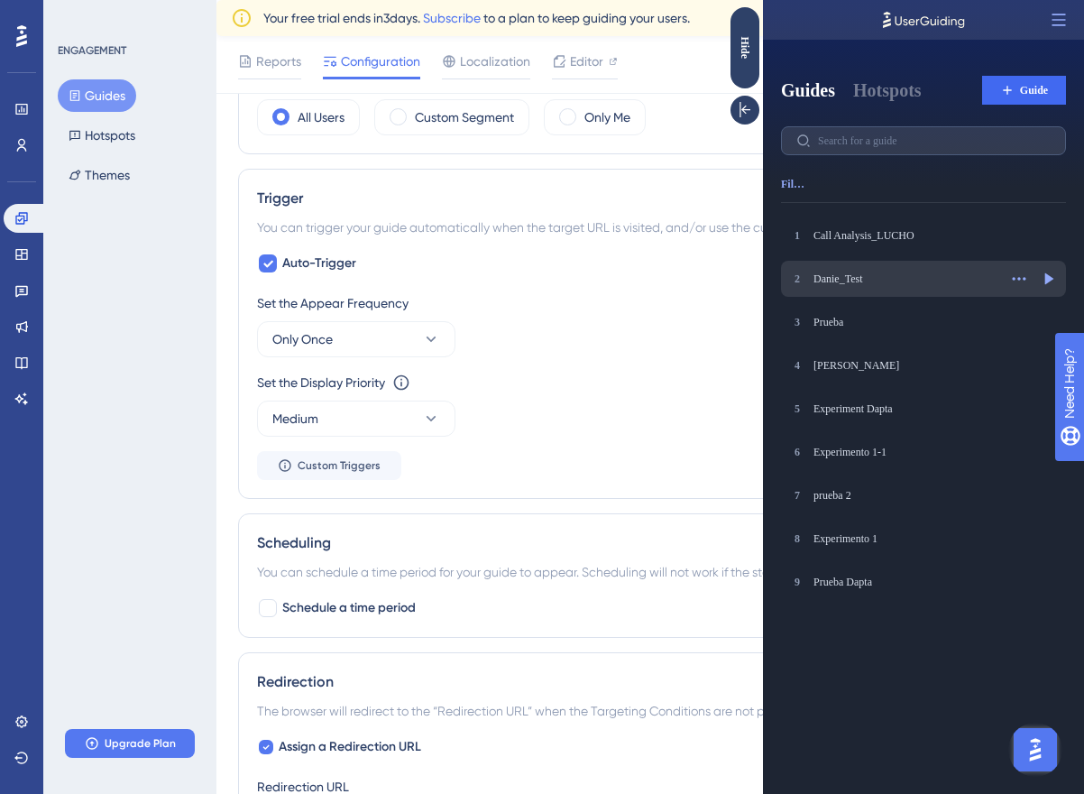
click at [859, 277] on div "Danie_Test" at bounding box center [905, 278] width 184 height 14
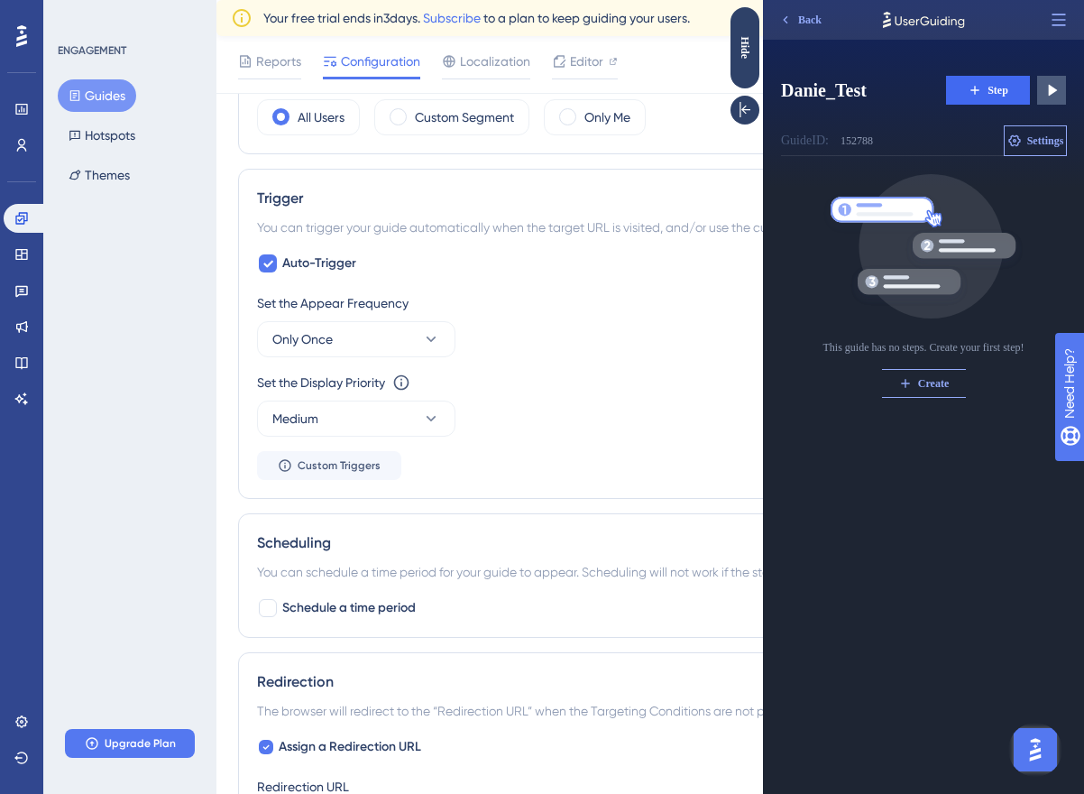
click at [1027, 142] on span "Settings" at bounding box center [1045, 140] width 37 height 14
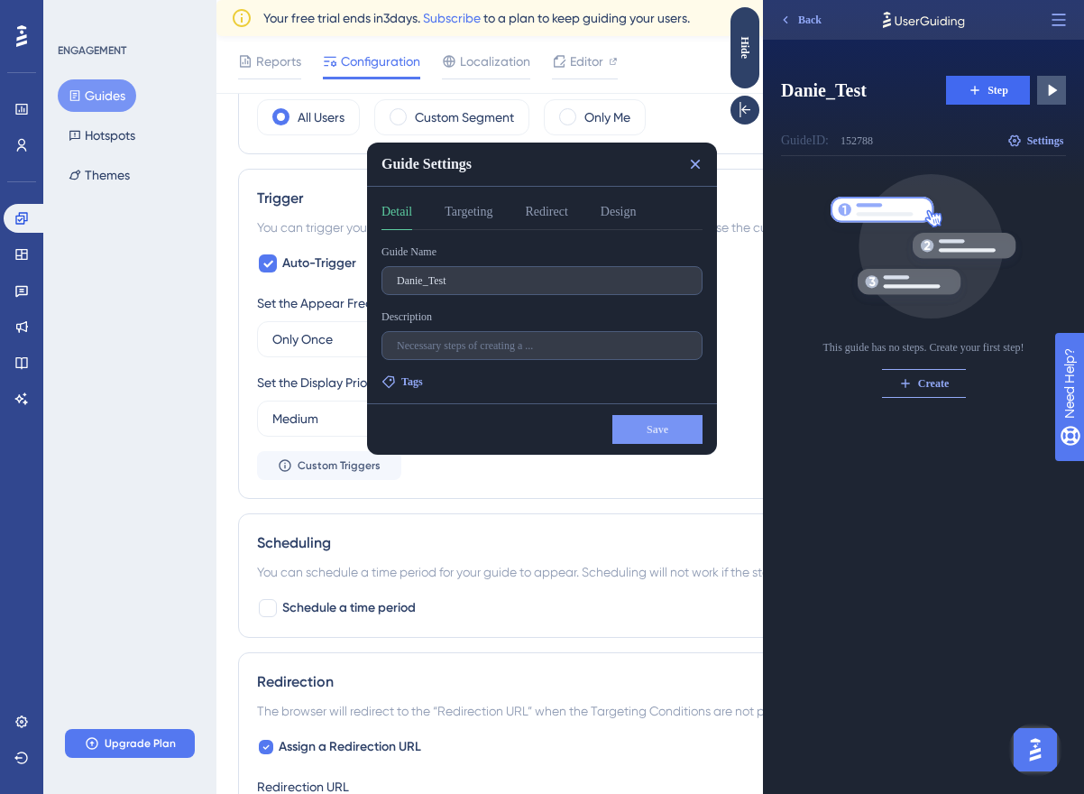
click at [593, 214] on div "Detail Targeting Redirect Design" at bounding box center [541, 215] width 321 height 29
click at [626, 222] on button "Design" at bounding box center [619, 215] width 36 height 29
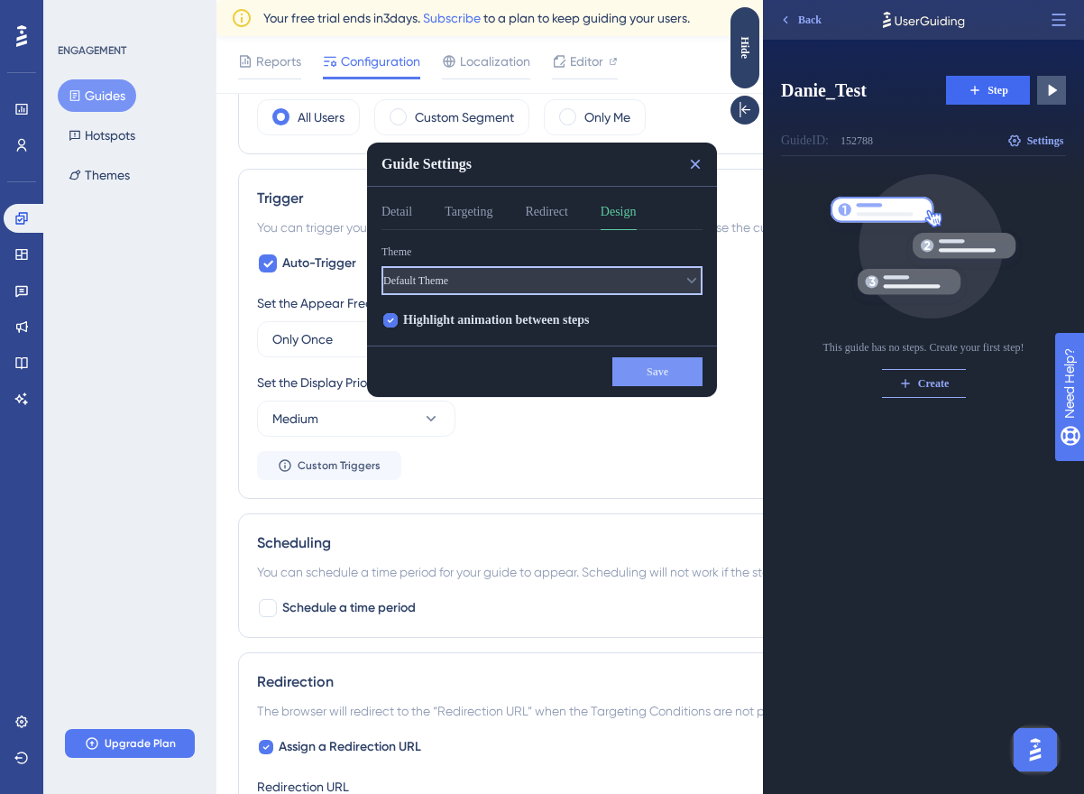
click at [589, 276] on button "Default Theme" at bounding box center [541, 280] width 321 height 29
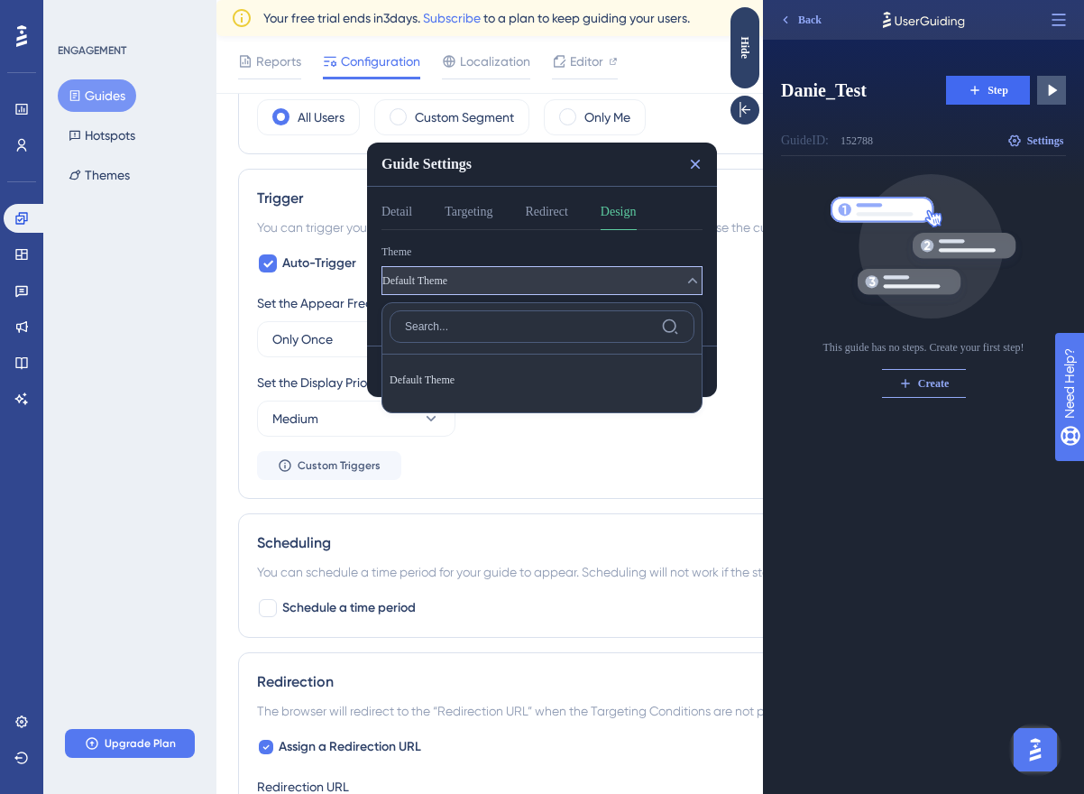
click at [589, 276] on button "Default Theme" at bounding box center [541, 280] width 321 height 29
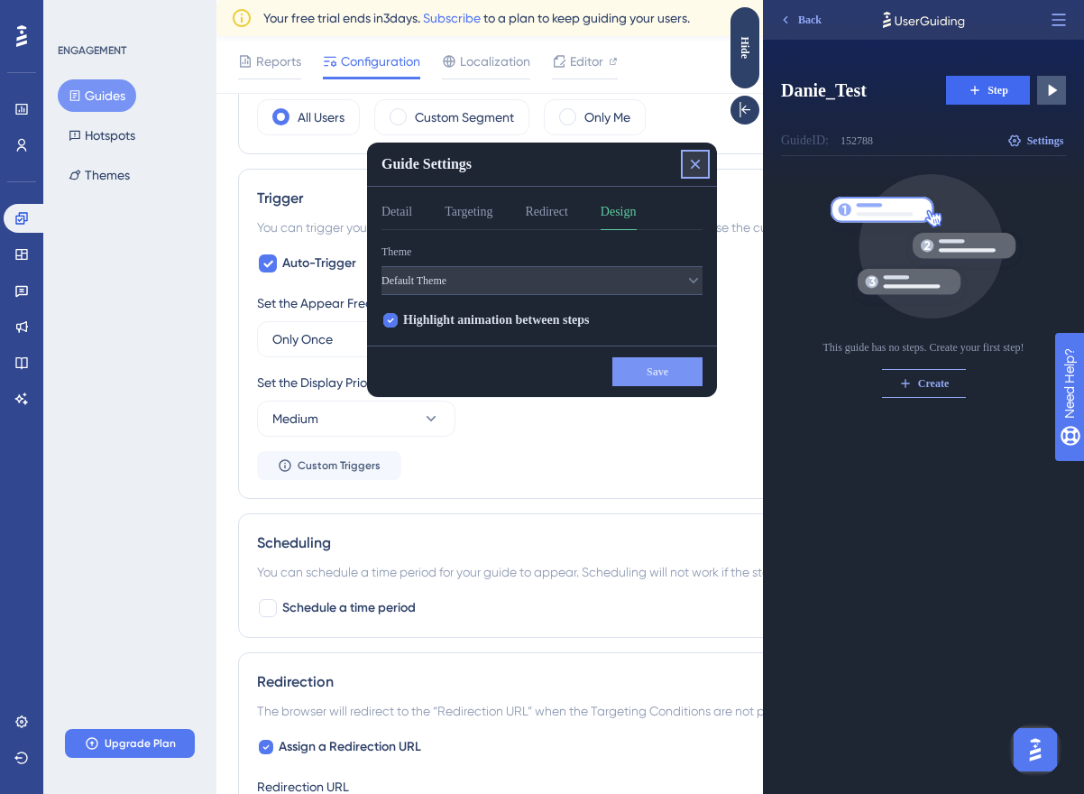
click at [694, 163] on icon at bounding box center [696, 165] width 10 height 10
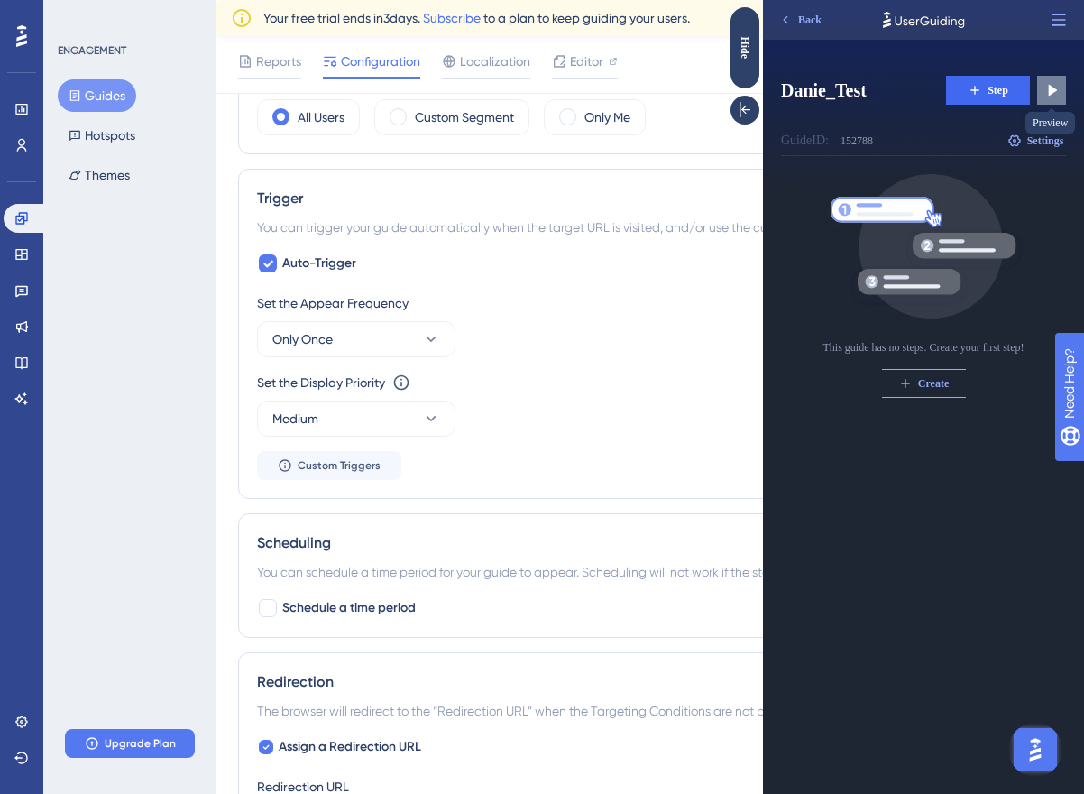
click at [1050, 90] on icon at bounding box center [1053, 91] width 9 height 12
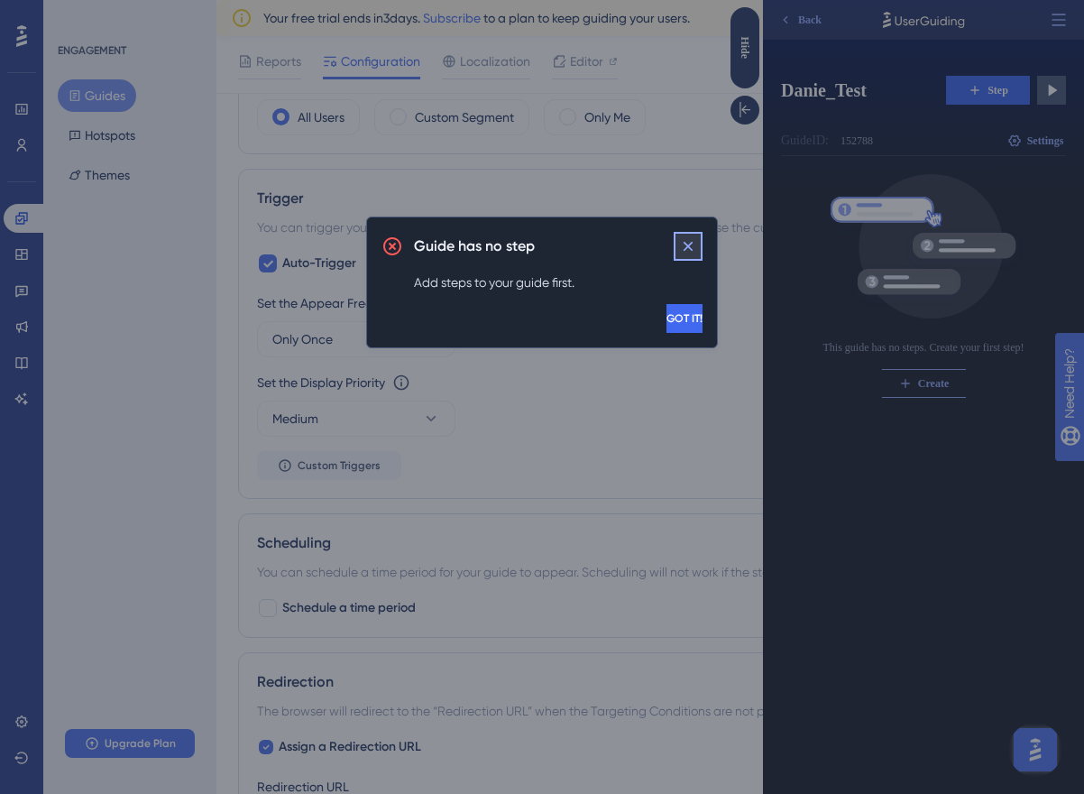
click at [679, 255] on button at bounding box center [688, 246] width 29 height 29
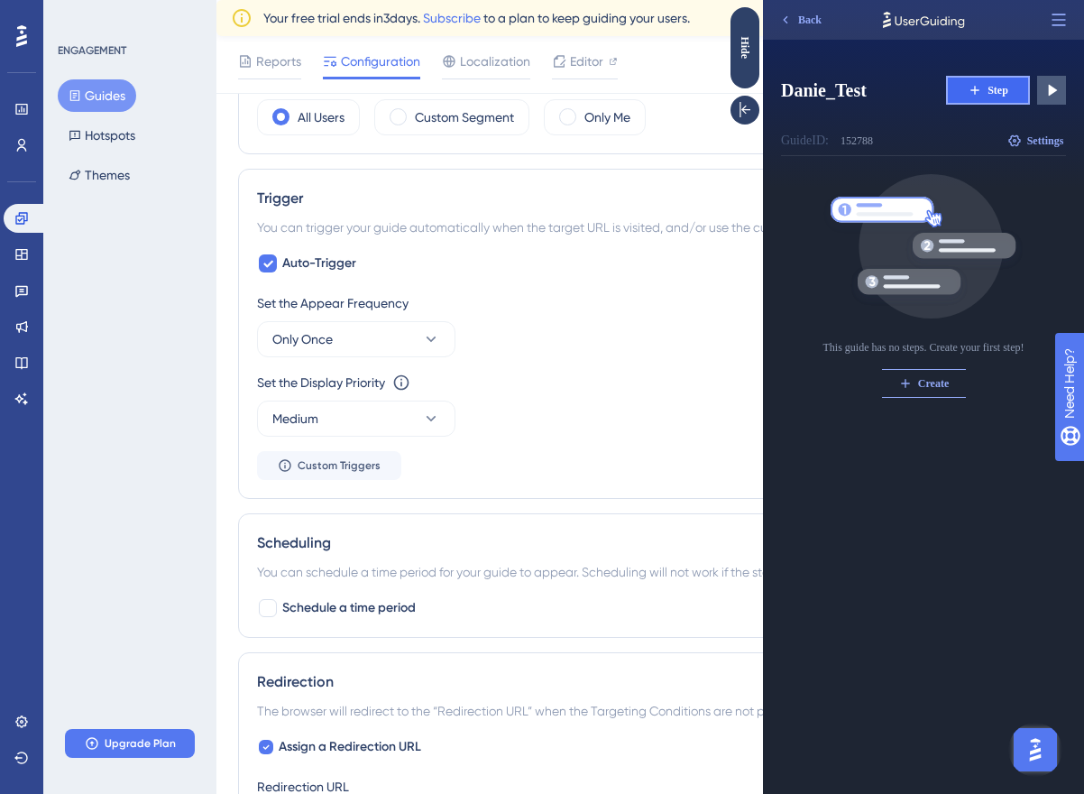
click at [976, 95] on icon at bounding box center [975, 90] width 14 height 14
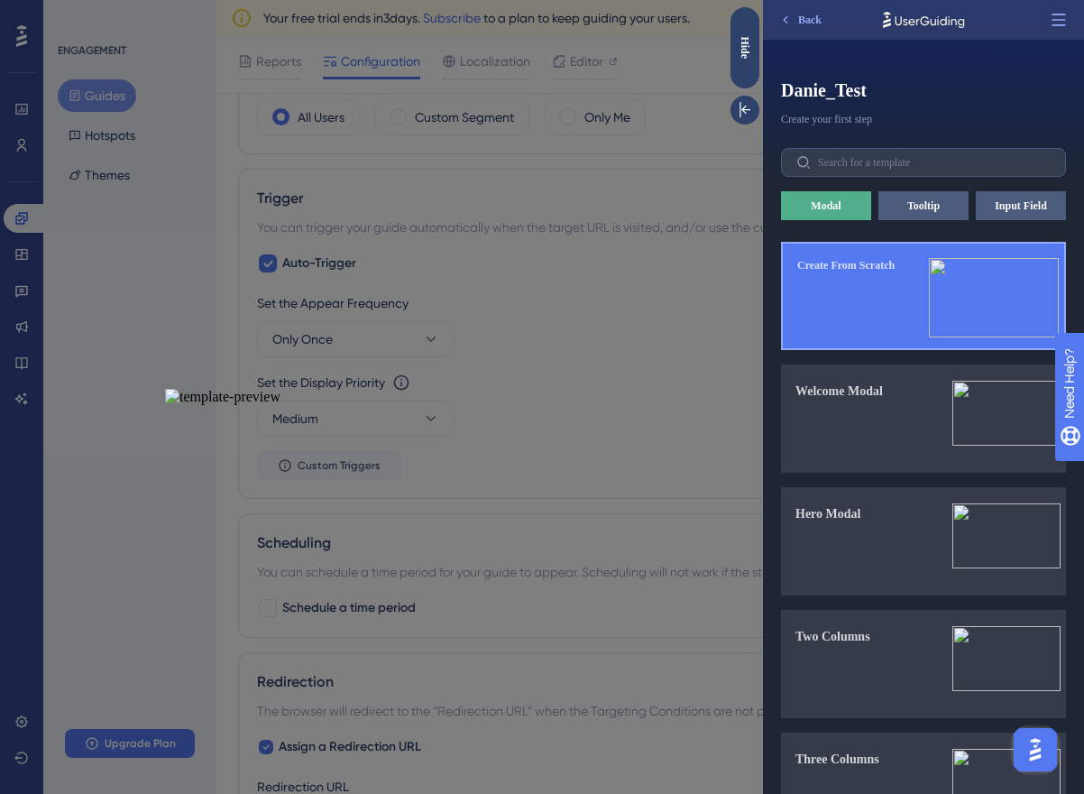
click at [869, 292] on div "Create From Scratch" at bounding box center [845, 303] width 97 height 90
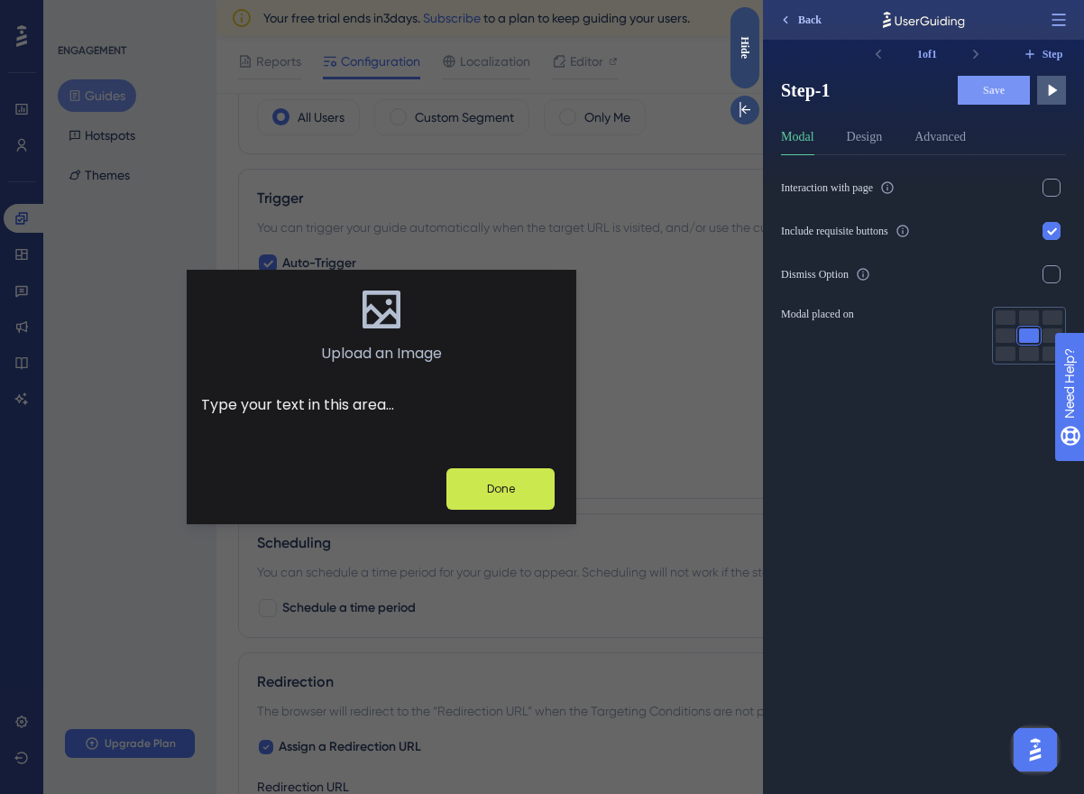
click at [783, 28] on button "Back" at bounding box center [800, 19] width 60 height 29
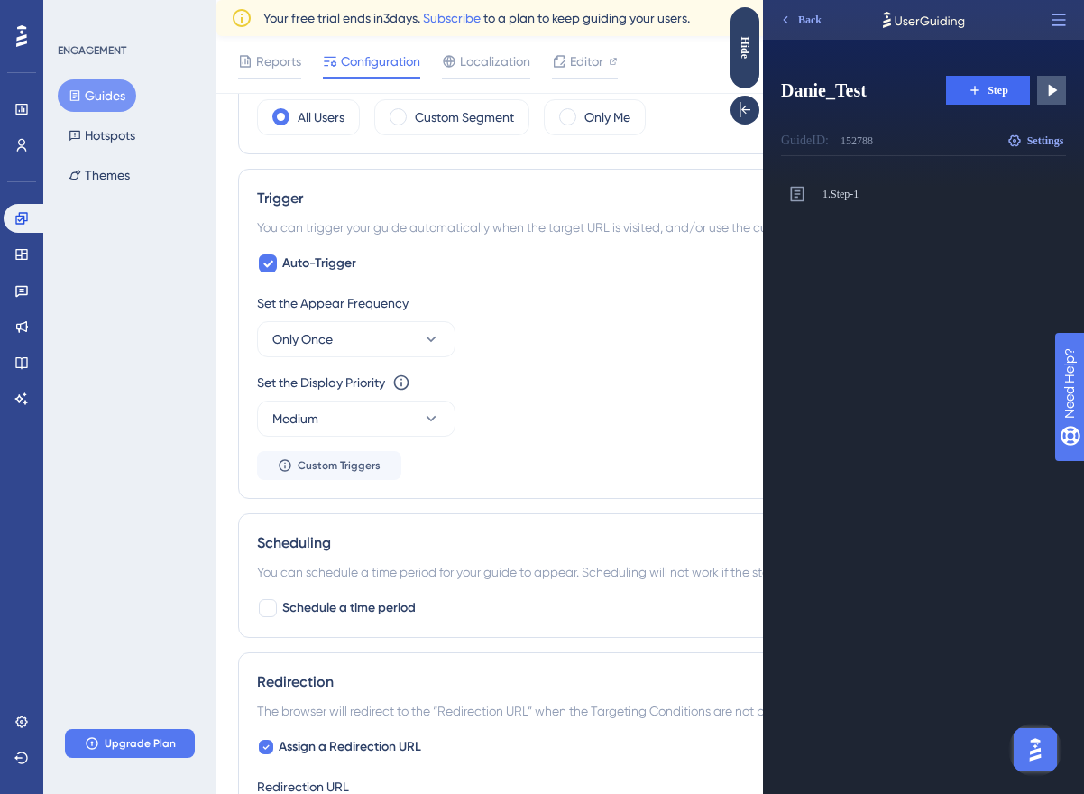
click at [1032, 740] on img "Open AI Assistant Launcher" at bounding box center [1035, 749] width 32 height 32
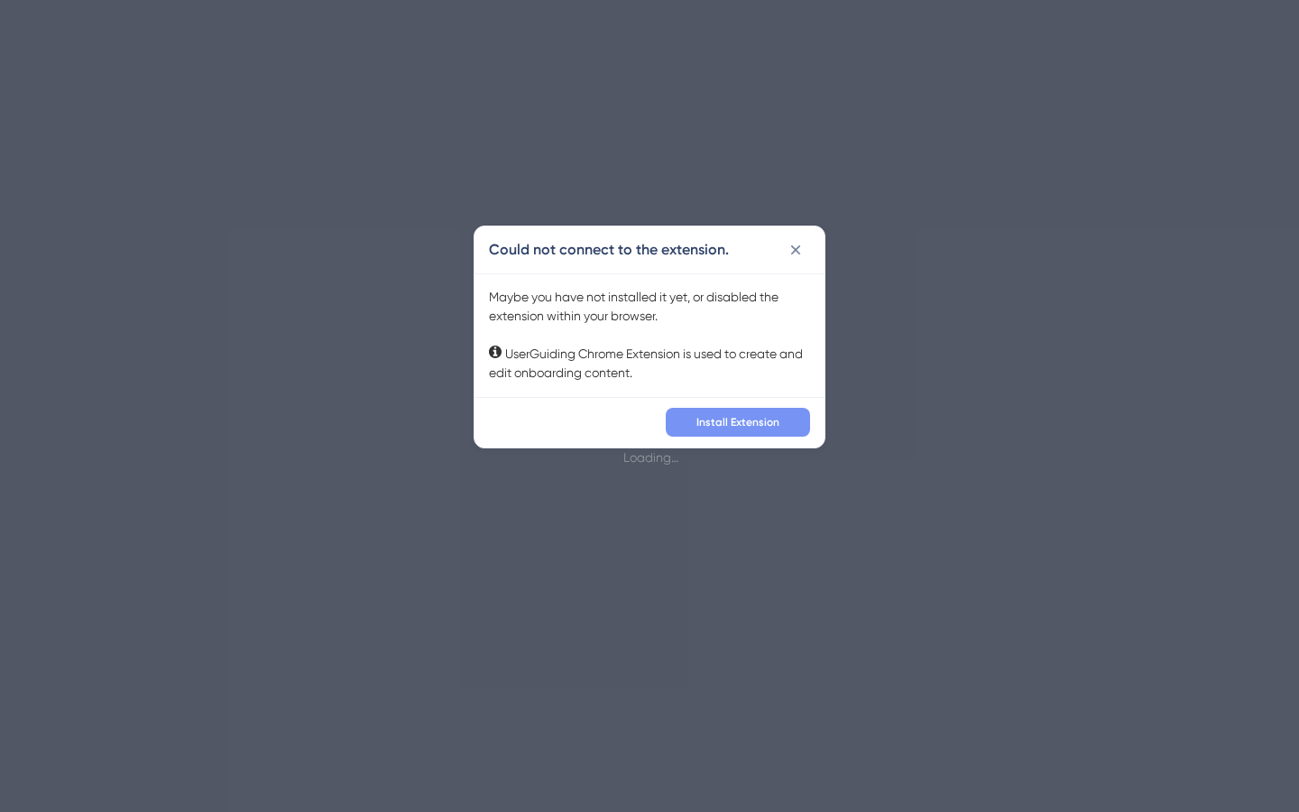
click at [737, 428] on span "Install Extension" at bounding box center [737, 422] width 83 height 14
